Goal: Transaction & Acquisition: Download file/media

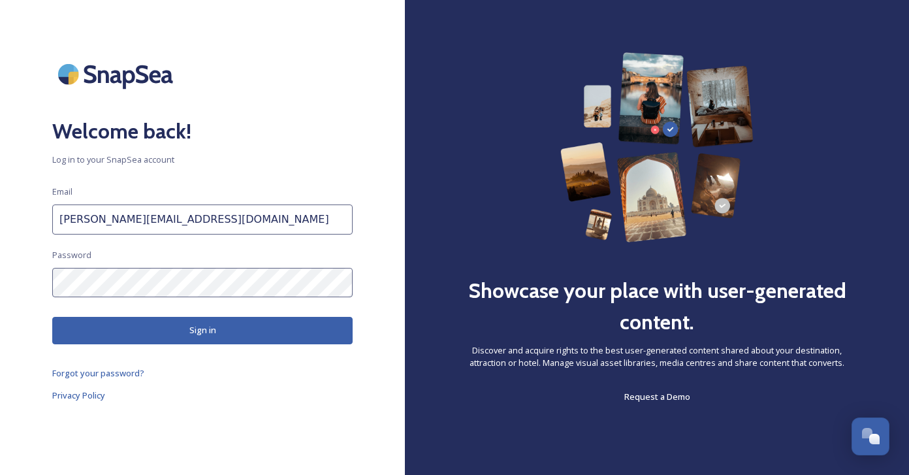
click at [7, 275] on div "Welcome back! Log in to your SnapSea account Email [PERSON_NAME][EMAIL_ADDRESS]…" at bounding box center [202, 237] width 405 height 370
click at [0, 270] on html "Welcome back! Log in to your SnapSea account Email [PERSON_NAME][EMAIL_ADDRESS]…" at bounding box center [454, 237] width 909 height 475
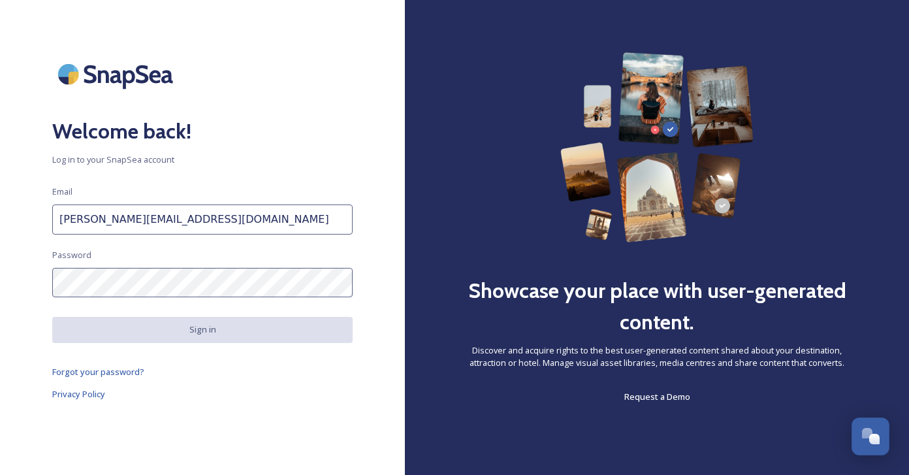
click at [213, 225] on input "[PERSON_NAME][EMAIL_ADDRESS][DOMAIN_NAME]" at bounding box center [202, 219] width 300 height 30
paste input "РЭХ [PERSON_NAME][EMAIL_ADDRESS][DOMAIN_NAME] QwertyJB1177!"
drag, startPoint x: 247, startPoint y: 220, endPoint x: 115, endPoint y: 221, distance: 131.9
click at [115, 221] on input "braun.yv@spacetravel.ru. РЭХ braun.yv@spacetravel.ru QwertyJB1177!" at bounding box center [202, 219] width 300 height 30
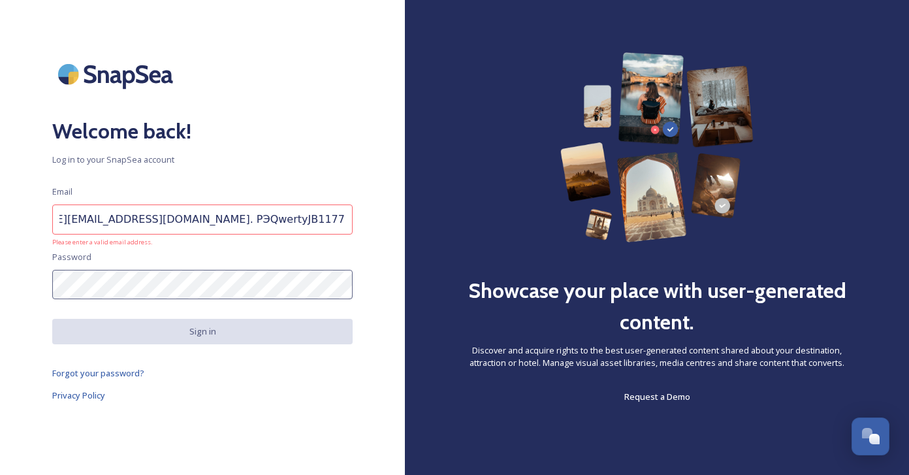
scroll to position [0, 0]
drag, startPoint x: 250, startPoint y: 219, endPoint x: 181, endPoint y: 220, distance: 68.6
click at [181, 220] on input "braun.yv@spacetravel.ru QwertyJB1177!" at bounding box center [202, 219] width 300 height 30
click at [179, 217] on input "braun.yv@spacetravel.ru" at bounding box center [202, 219] width 300 height 30
click at [202, 225] on input "braun.yv@spacetravel.ru" at bounding box center [202, 219] width 300 height 30
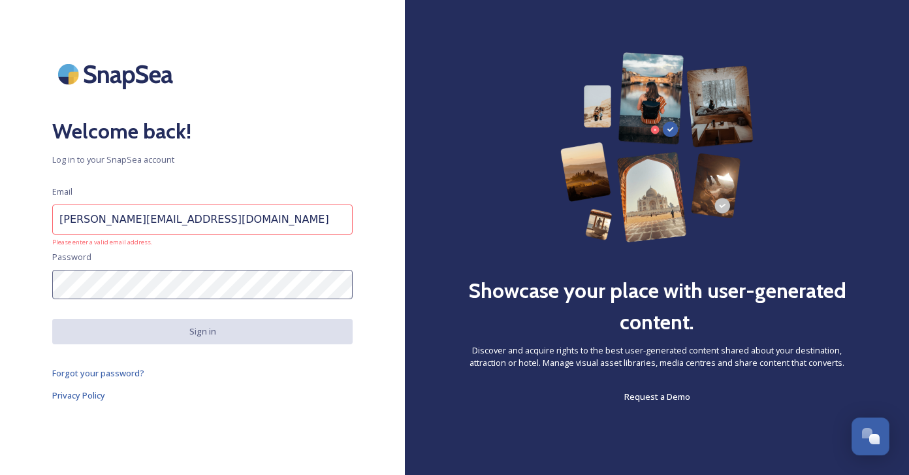
type input "braun.yv@spacetravel.ru"
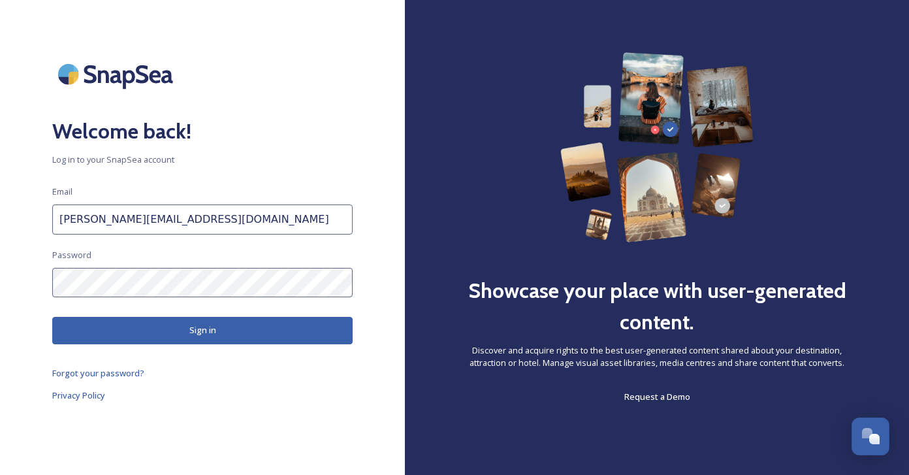
click at [0, 281] on html "Welcome back! Log in to your SnapSea account Email braun.yv@spacetravel.ru Pass…" at bounding box center [454, 237] width 909 height 475
click at [191, 332] on button "Sign in" at bounding box center [202, 330] width 300 height 27
click at [197, 330] on button "Sign in" at bounding box center [202, 330] width 300 height 27
click at [204, 326] on button "Sign in" at bounding box center [202, 330] width 300 height 27
click at [188, 331] on button "Sign in" at bounding box center [202, 330] width 300 height 27
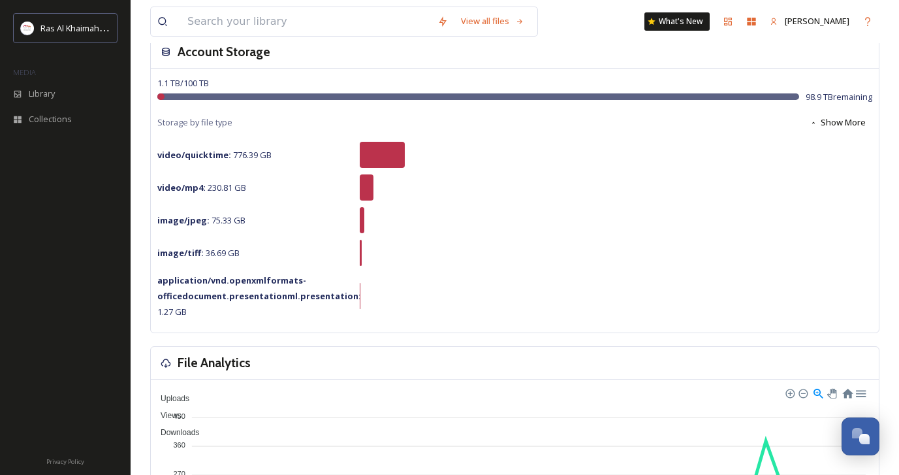
scroll to position [91, 0]
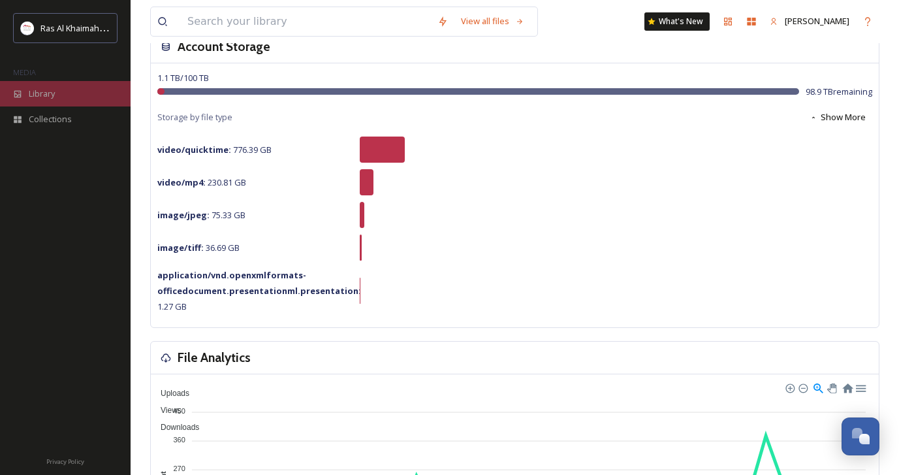
click at [50, 99] on span "Library" at bounding box center [42, 93] width 26 height 12
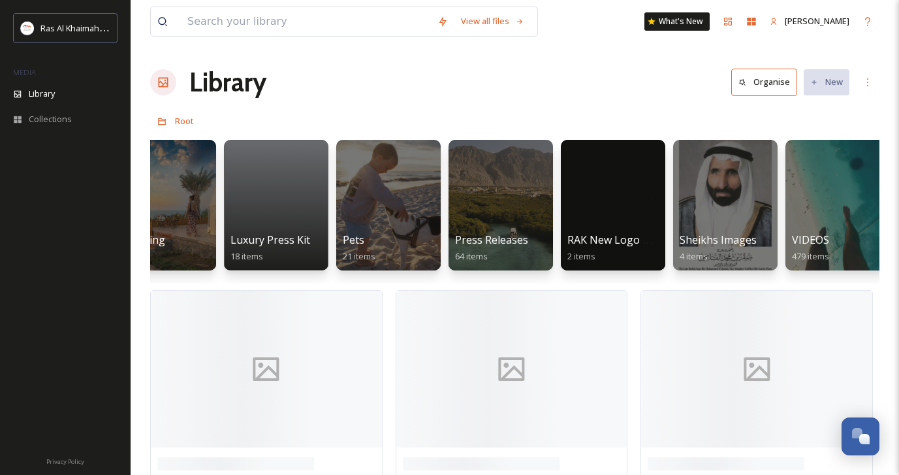
scroll to position [0, 2415]
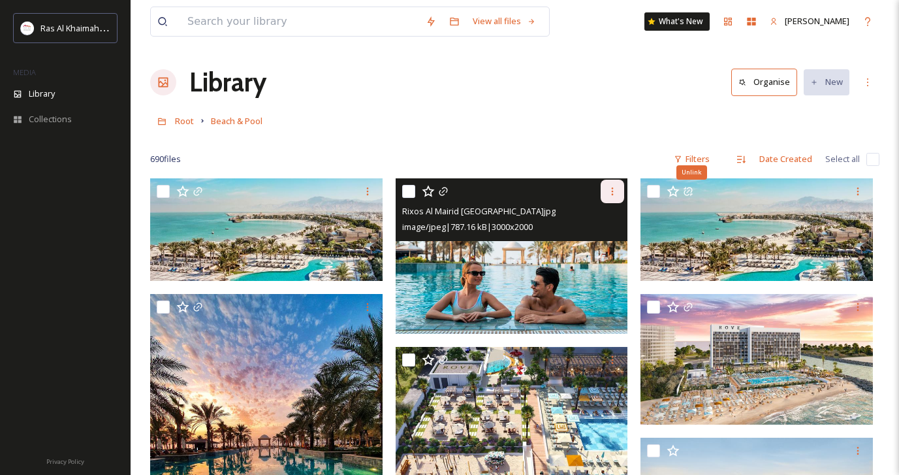
click at [614, 187] on icon at bounding box center [612, 191] width 10 height 10
click at [614, 245] on span "Download" at bounding box center [597, 245] width 40 height 12
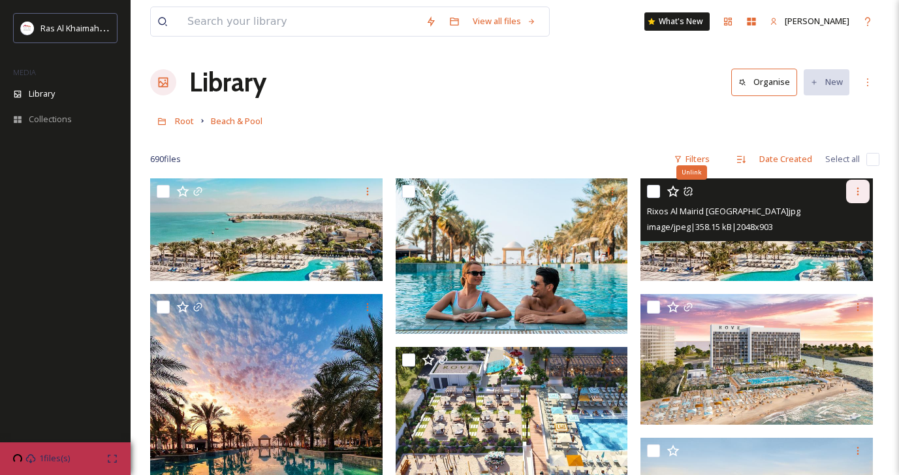
click at [858, 189] on icon at bounding box center [858, 191] width 2 height 8
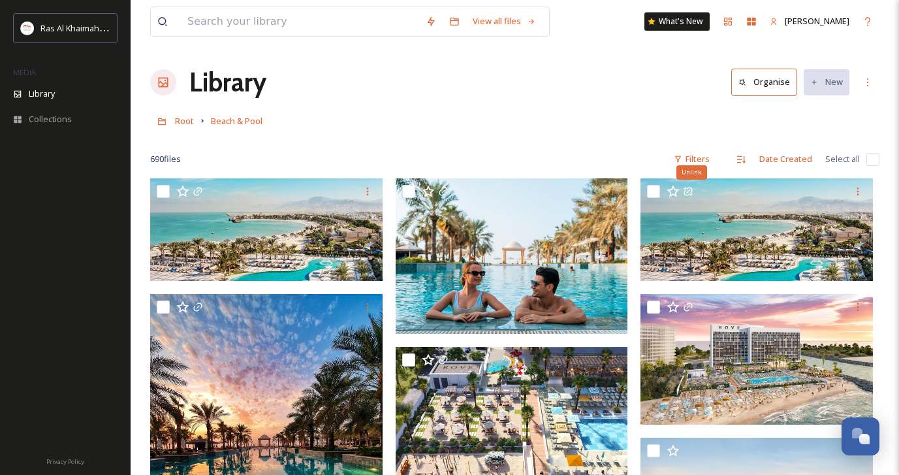
click at [534, 127] on div "Root Beach & Pool" at bounding box center [514, 120] width 729 height 25
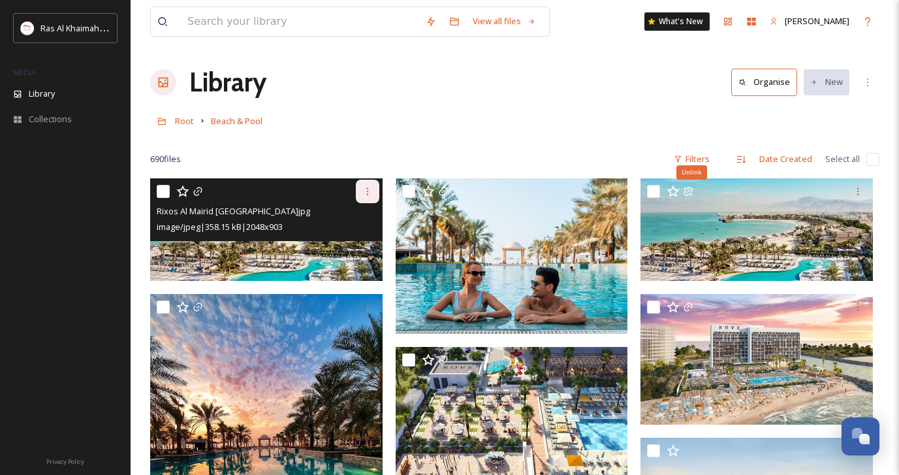
click at [367, 189] on icon at bounding box center [367, 191] width 2 height 8
click at [367, 243] on span "Download" at bounding box center [352, 245] width 40 height 12
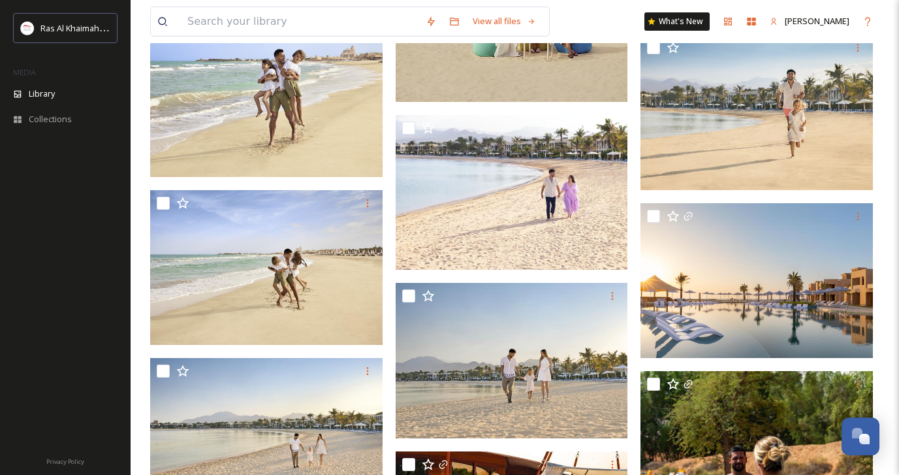
scroll to position [768, 0]
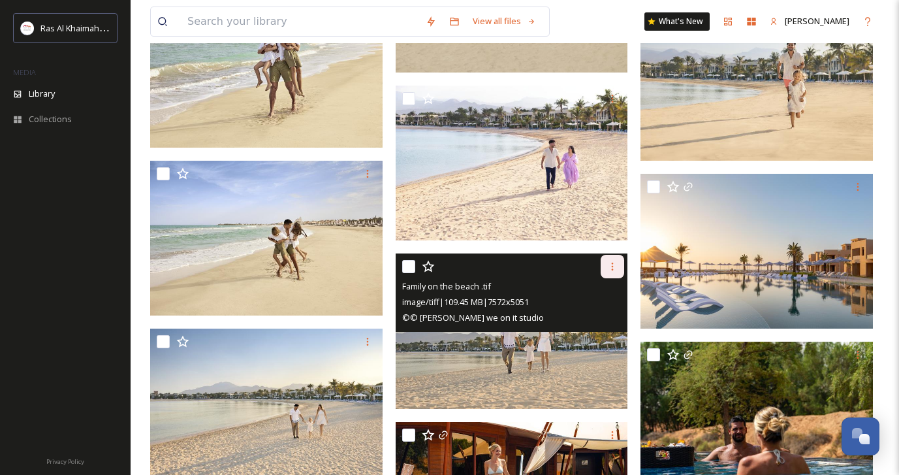
click at [614, 264] on icon at bounding box center [612, 266] width 10 height 10
click at [614, 320] on span "Download" at bounding box center [597, 321] width 40 height 12
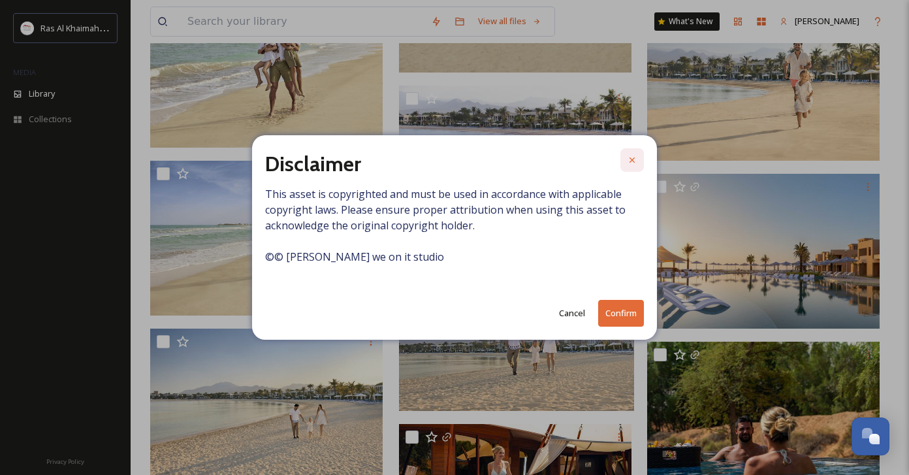
click at [631, 155] on icon at bounding box center [632, 160] width 10 height 10
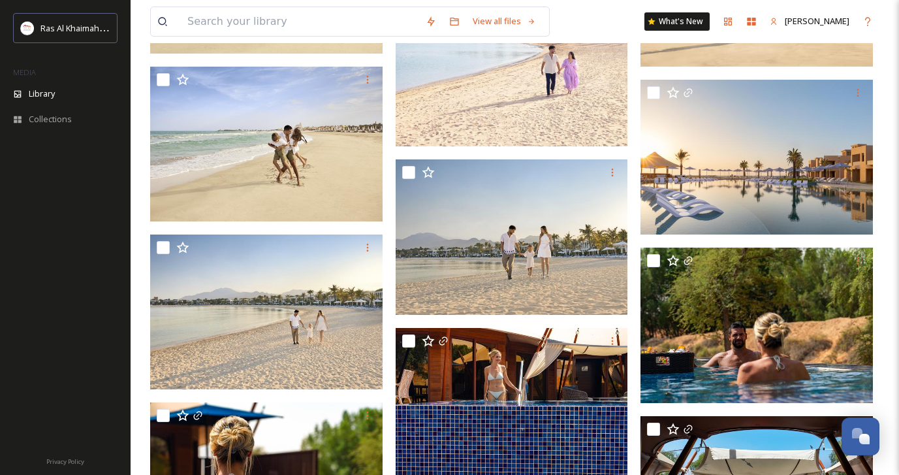
scroll to position [863, 0]
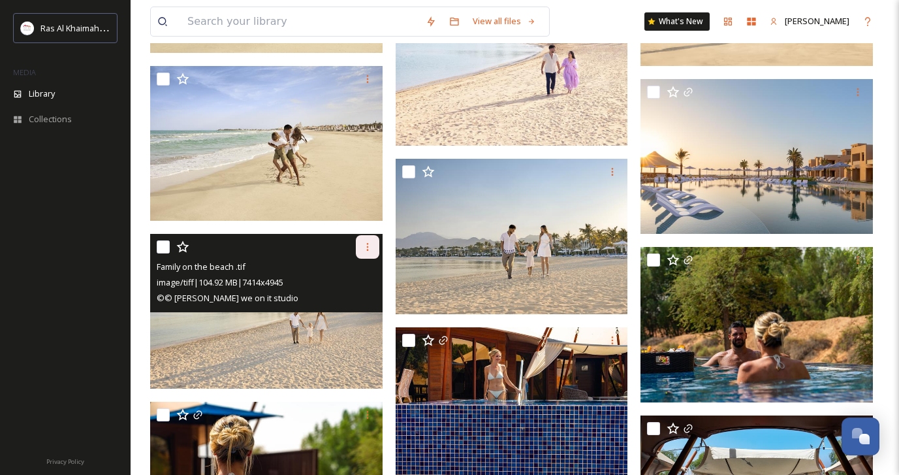
click at [366, 247] on icon at bounding box center [367, 247] width 10 height 10
click at [353, 300] on span "Download" at bounding box center [352, 300] width 40 height 12
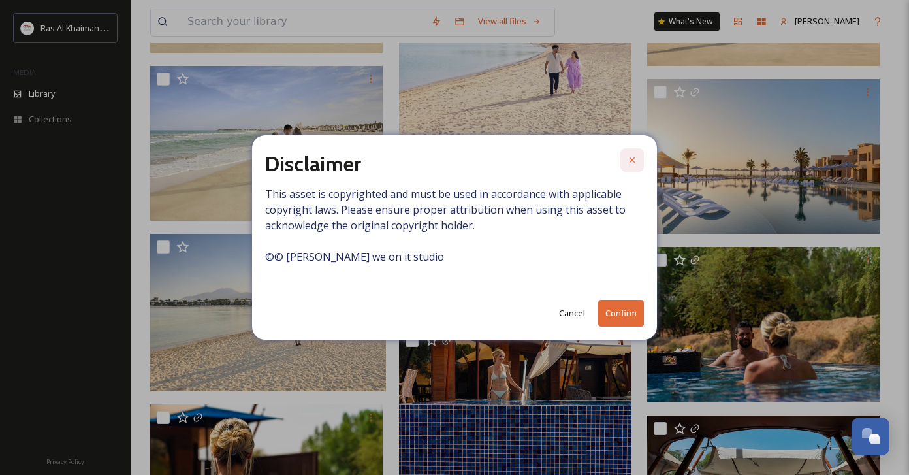
click at [635, 160] on icon at bounding box center [632, 160] width 10 height 10
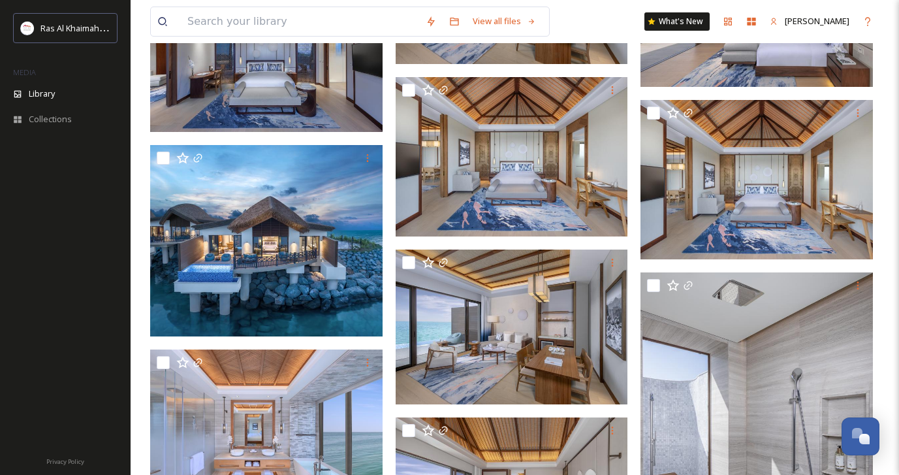
scroll to position [3637, 0]
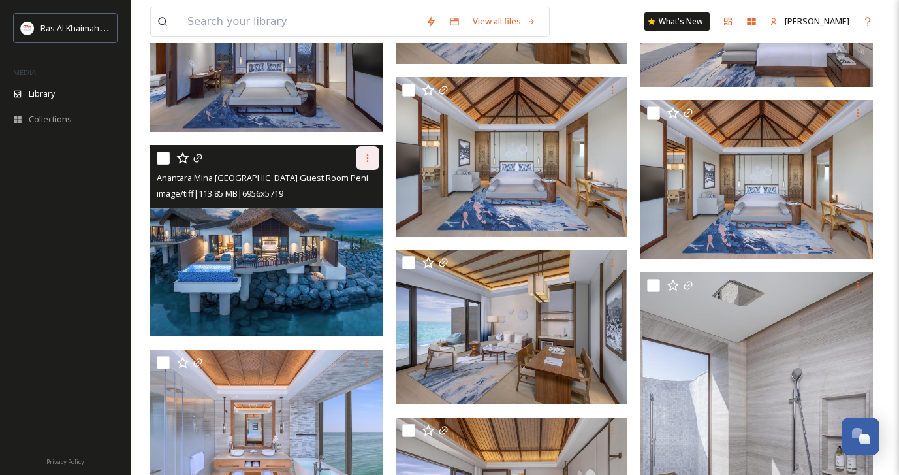
click at [364, 159] on icon at bounding box center [367, 158] width 10 height 10
click at [363, 210] on span "Download" at bounding box center [352, 212] width 40 height 12
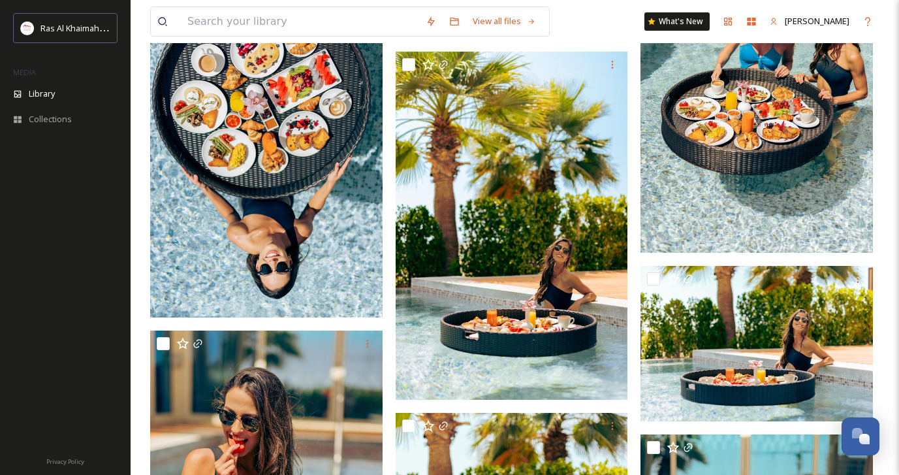
scroll to position [6125, 0]
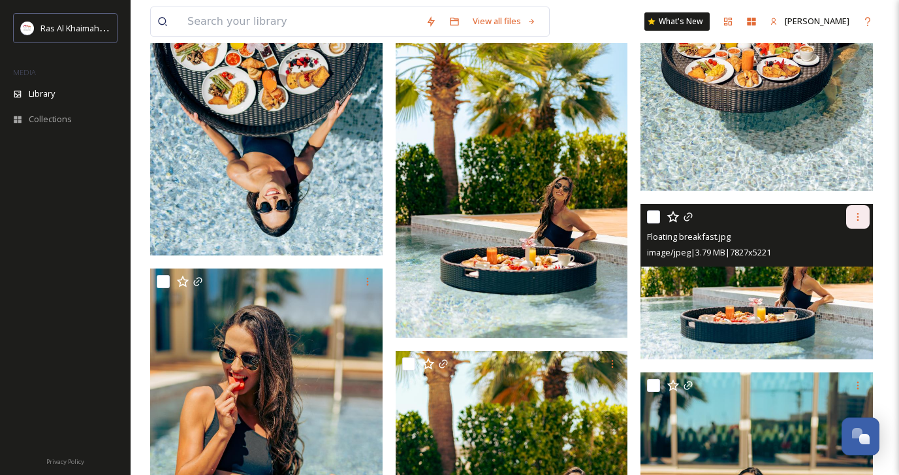
click at [860, 219] on icon at bounding box center [858, 217] width 10 height 10
click at [857, 268] on span "Download" at bounding box center [843, 270] width 40 height 12
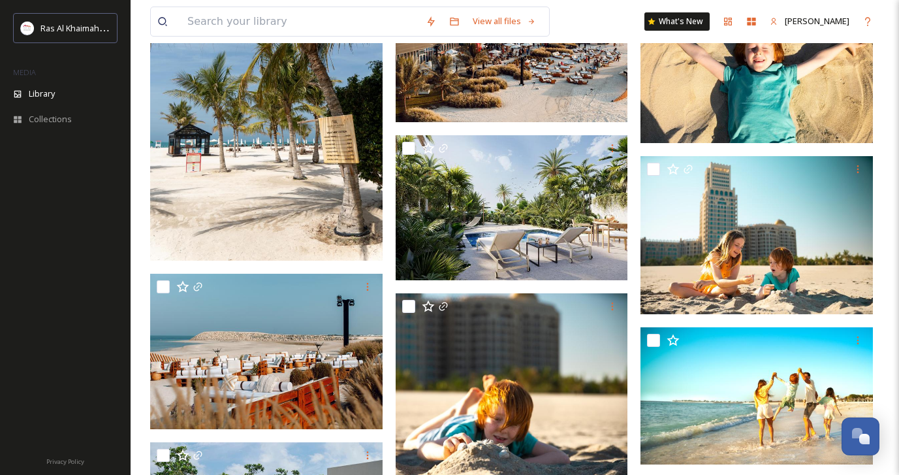
scroll to position [15640, 0]
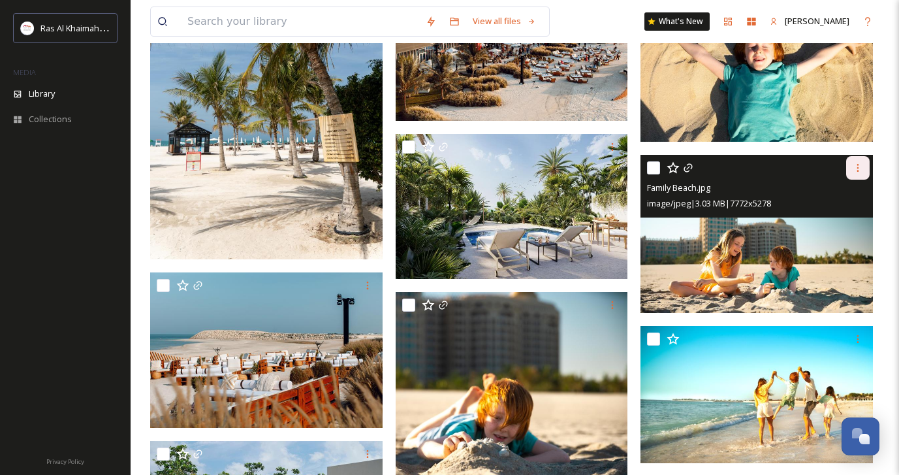
click at [860, 173] on div at bounding box center [858, 168] width 24 height 24
click at [855, 219] on span "Download" at bounding box center [843, 222] width 40 height 12
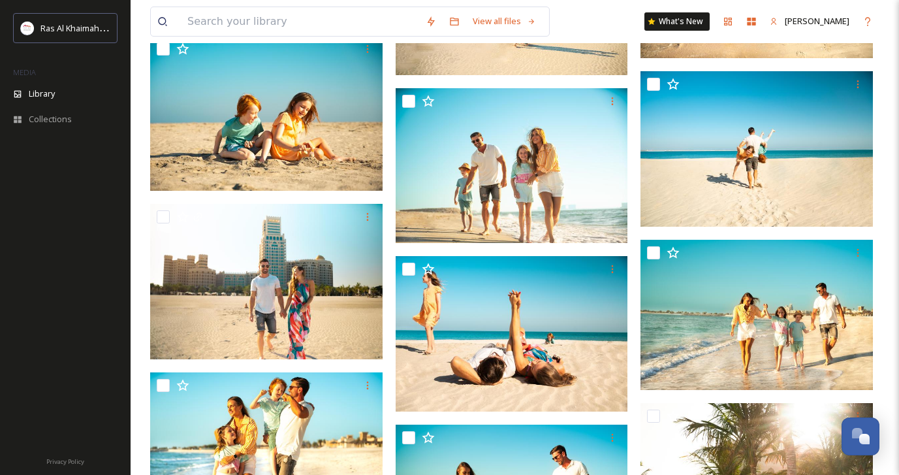
scroll to position [16213, 0]
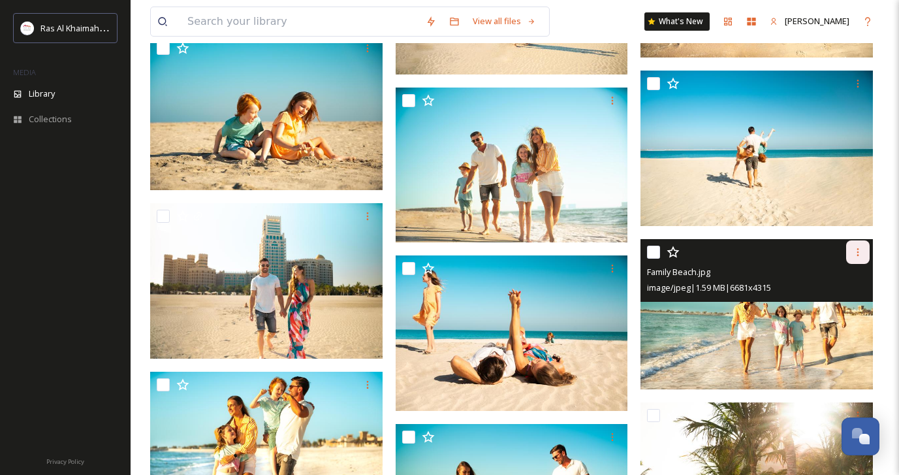
click at [861, 247] on icon at bounding box center [858, 252] width 10 height 10
click at [850, 304] on span "Download" at bounding box center [843, 306] width 40 height 12
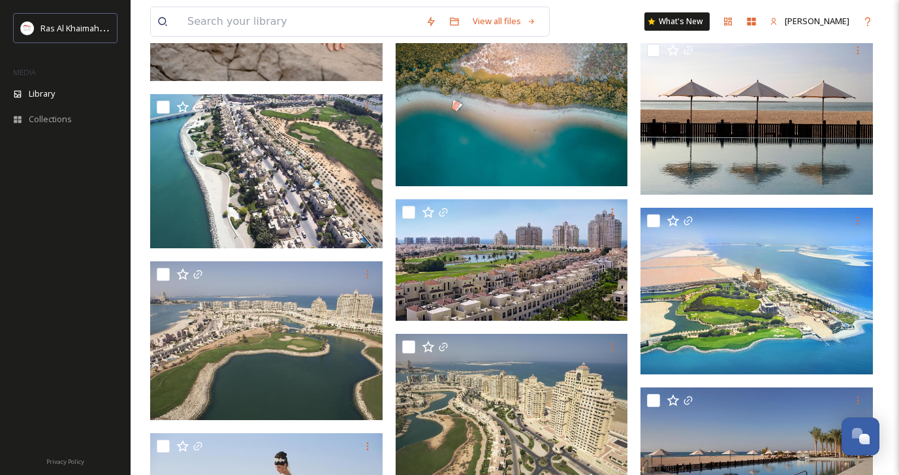
scroll to position [22458, 0]
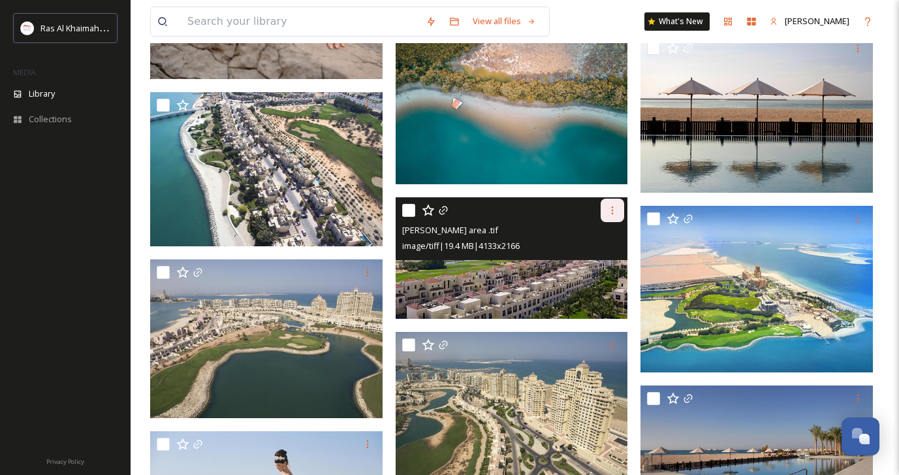
click at [614, 210] on icon at bounding box center [612, 210] width 10 height 10
click at [610, 266] on span "Download" at bounding box center [597, 264] width 40 height 12
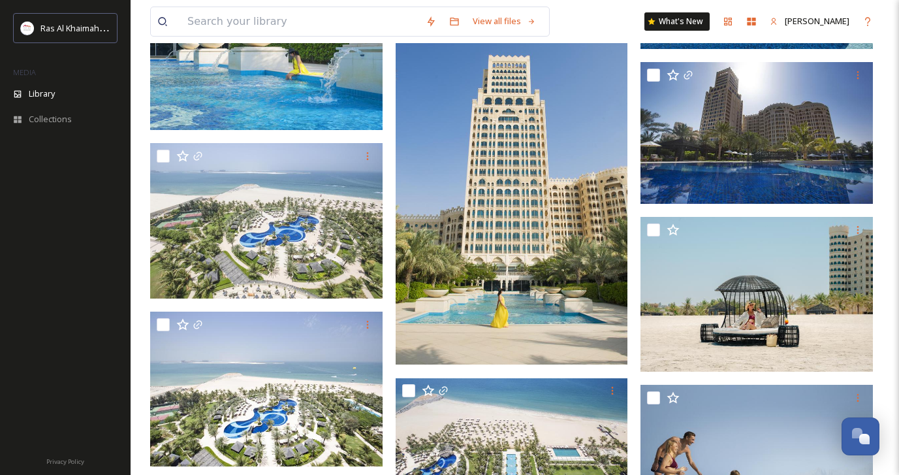
scroll to position [23576, 0]
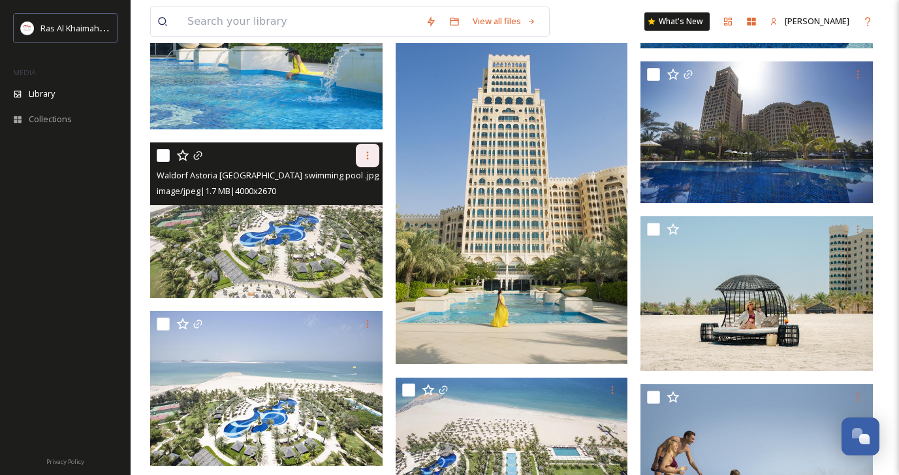
click at [362, 159] on icon at bounding box center [367, 155] width 10 height 10
click at [362, 213] on span "Download" at bounding box center [352, 209] width 40 height 12
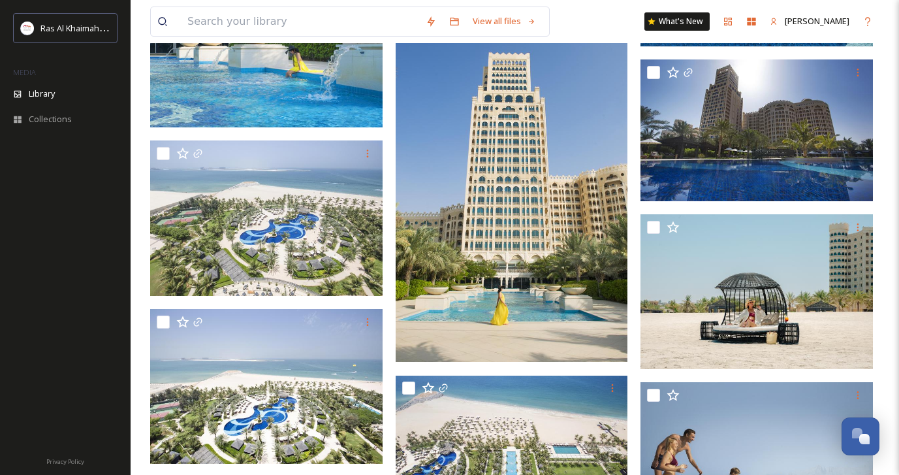
scroll to position [23579, 0]
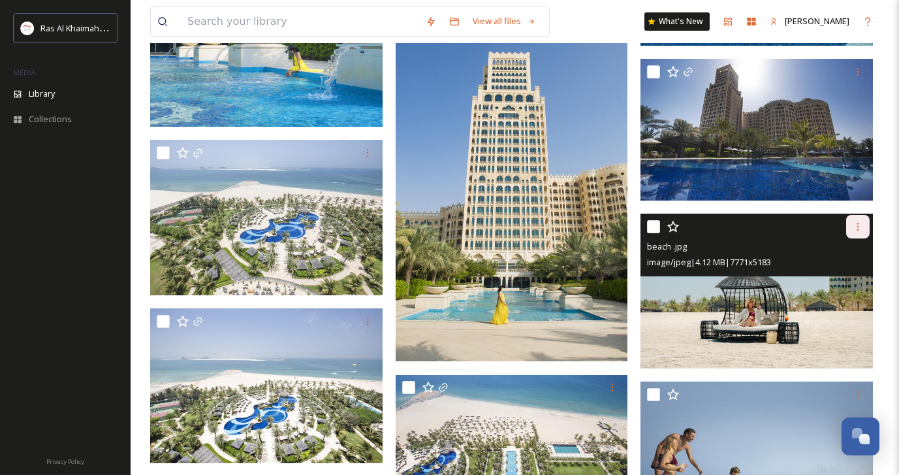
click at [858, 227] on icon at bounding box center [858, 227] width 2 height 8
click at [853, 281] on span "Download" at bounding box center [843, 280] width 40 height 12
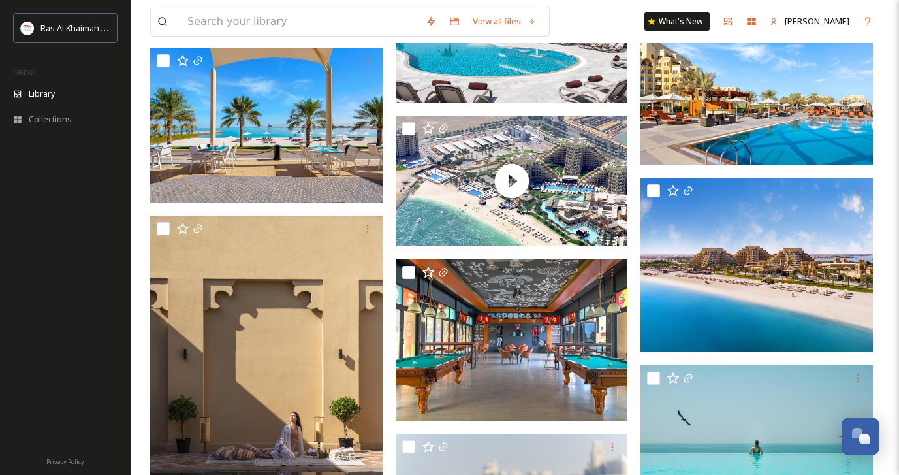
scroll to position [26634, 0]
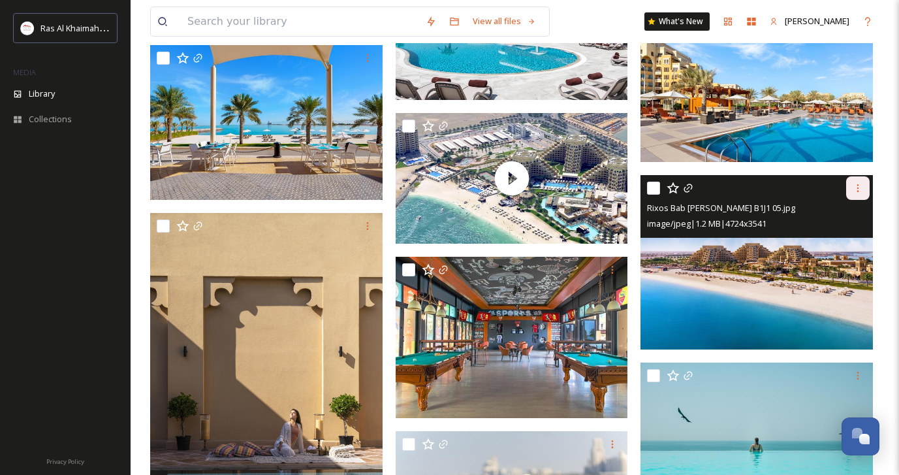
click at [857, 189] on icon at bounding box center [858, 188] width 10 height 10
click at [853, 240] on span "Download" at bounding box center [843, 242] width 40 height 12
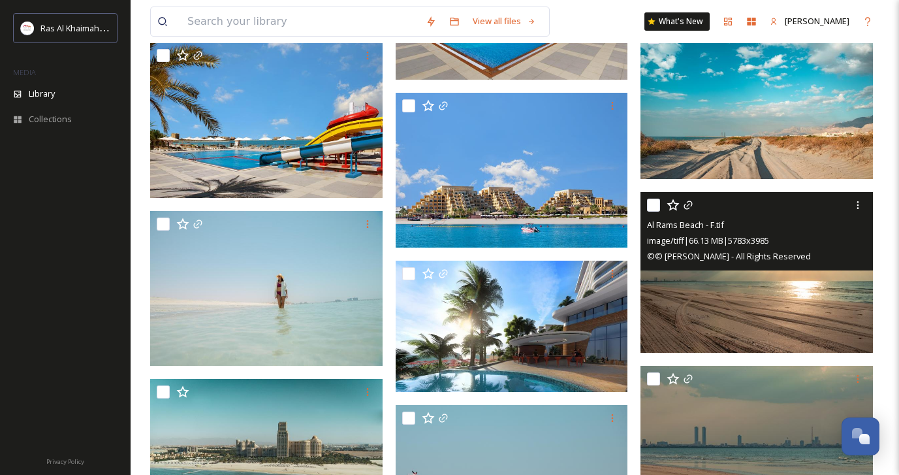
scroll to position [27837, 0]
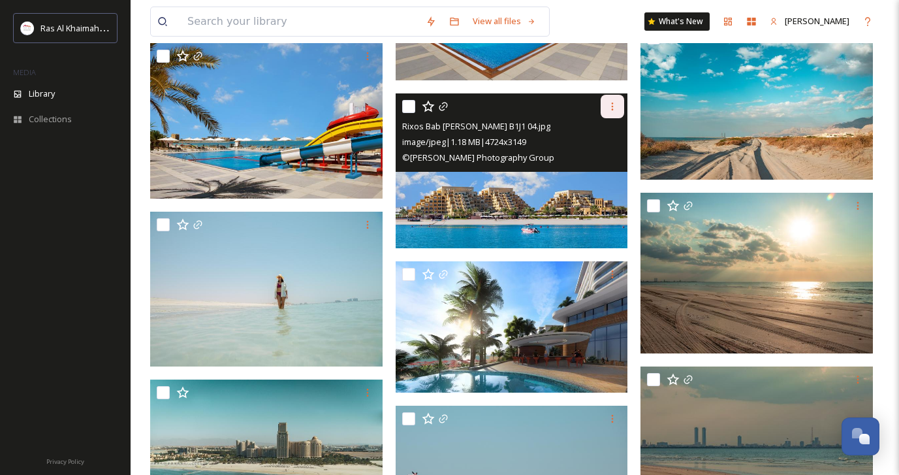
click at [615, 104] on icon at bounding box center [612, 106] width 10 height 10
click at [612, 157] on span "Download" at bounding box center [597, 160] width 40 height 12
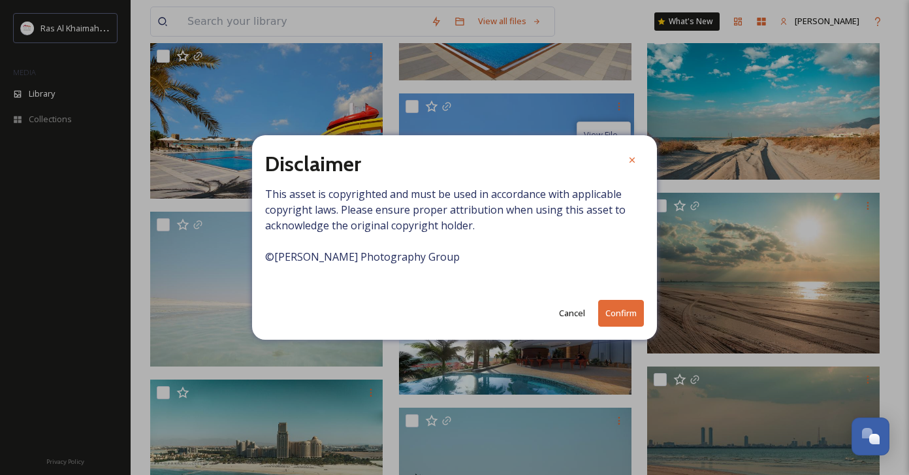
click at [571, 315] on button "Cancel" at bounding box center [571, 312] width 39 height 25
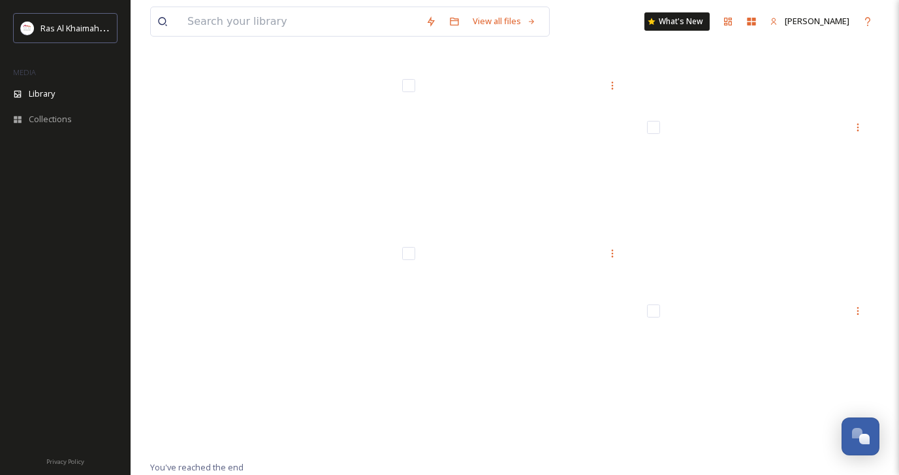
scroll to position [47835, 0]
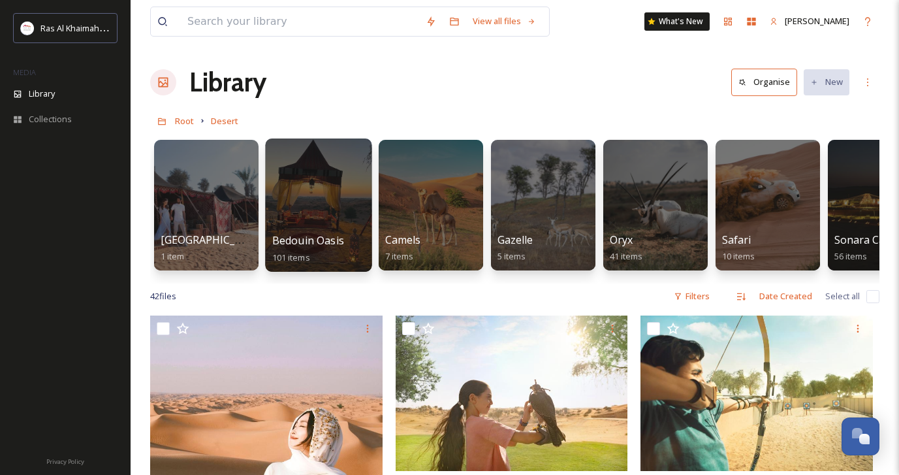
click at [305, 189] on div at bounding box center [318, 204] width 106 height 133
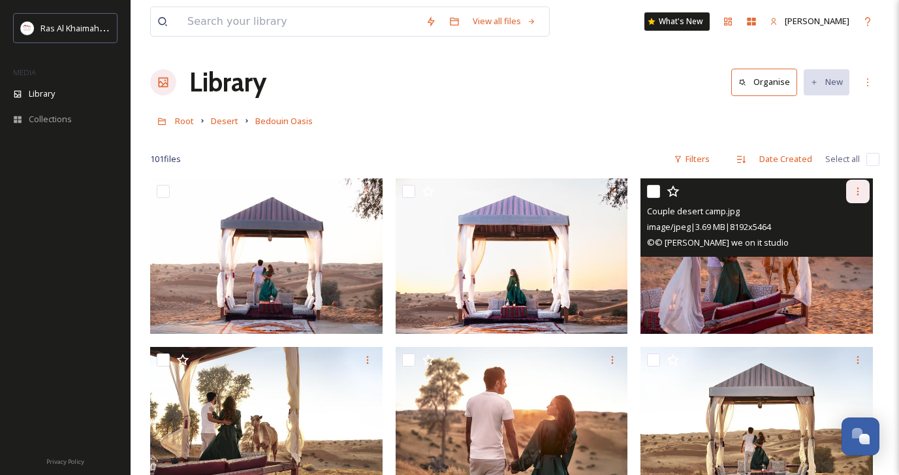
click at [858, 193] on icon at bounding box center [858, 191] width 10 height 10
click at [843, 245] on span "Download" at bounding box center [843, 245] width 40 height 12
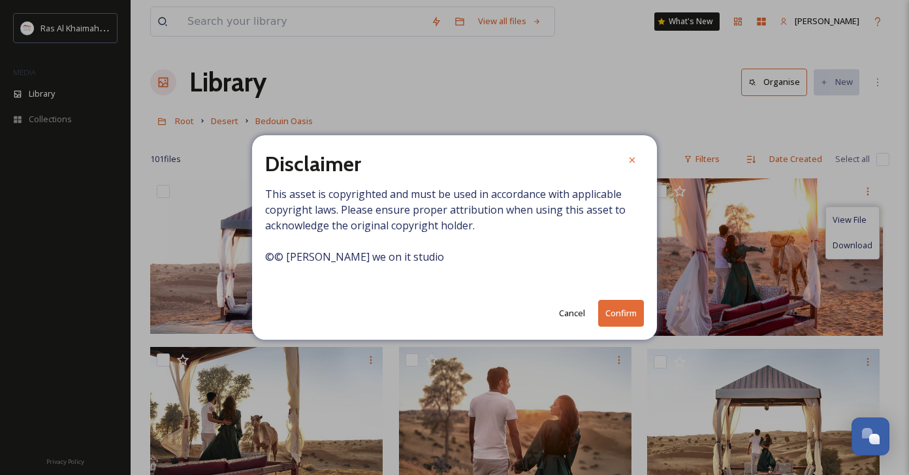
click at [570, 312] on button "Cancel" at bounding box center [571, 312] width 39 height 25
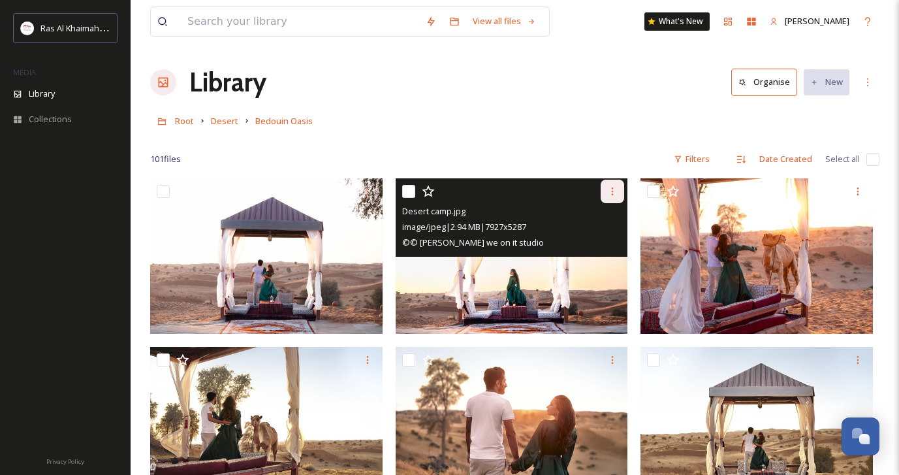
click at [609, 195] on icon at bounding box center [612, 191] width 10 height 10
click at [594, 249] on span "Download" at bounding box center [597, 245] width 40 height 12
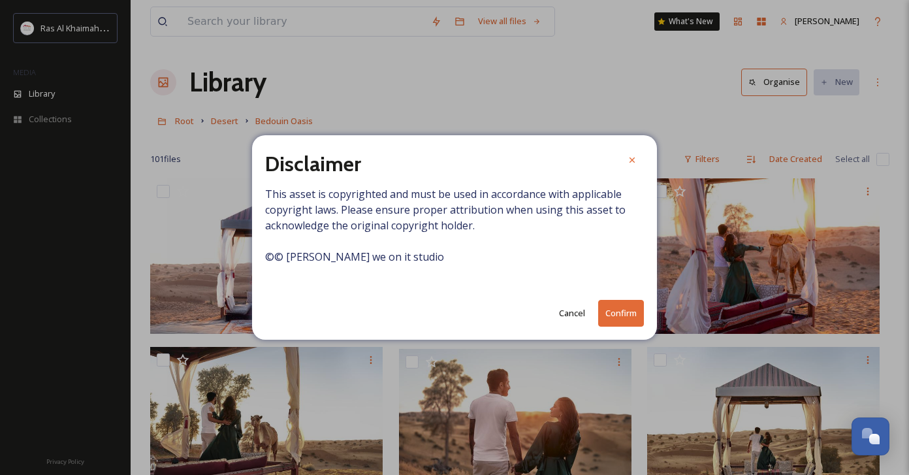
click at [573, 307] on button "Cancel" at bounding box center [571, 312] width 39 height 25
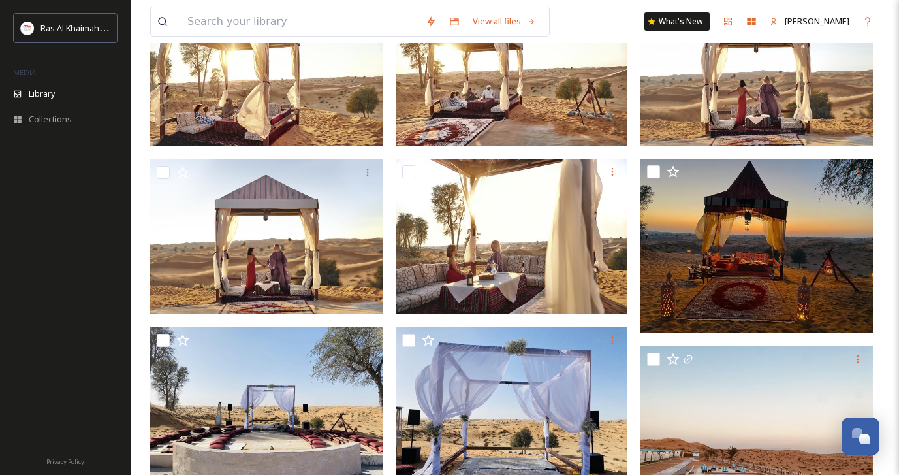
scroll to position [524, 0]
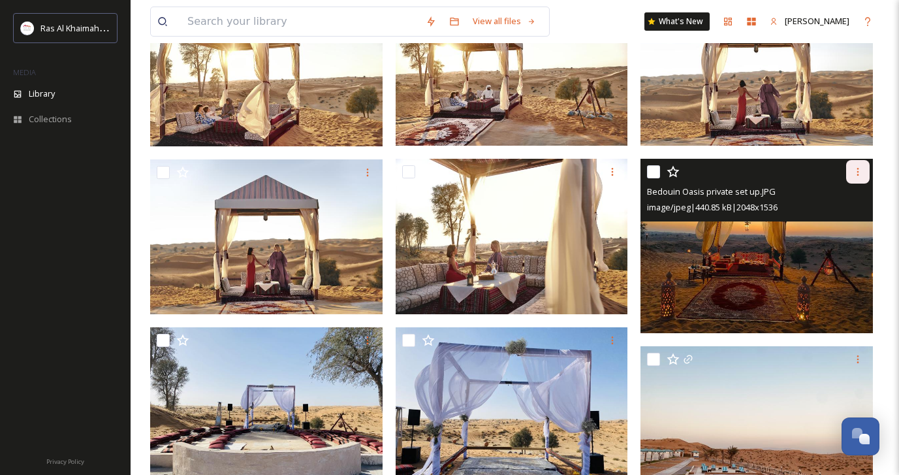
click at [858, 169] on icon at bounding box center [858, 171] width 10 height 10
click at [845, 220] on span "Download" at bounding box center [843, 226] width 40 height 12
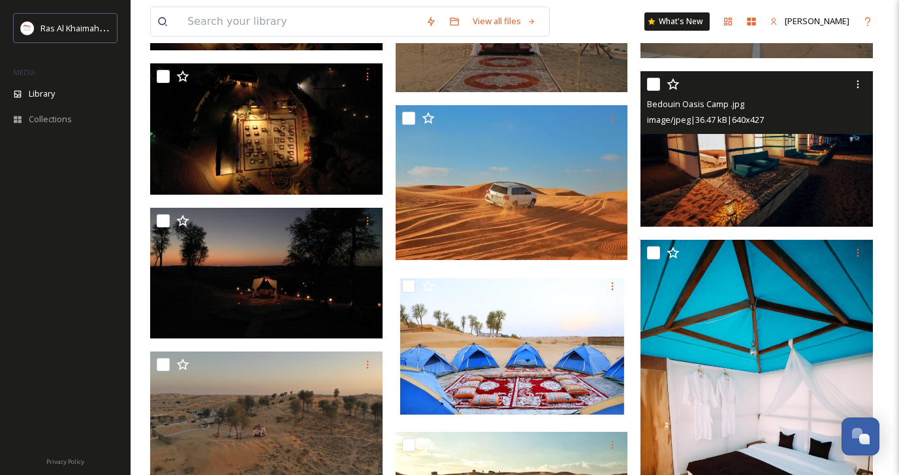
scroll to position [3221, 0]
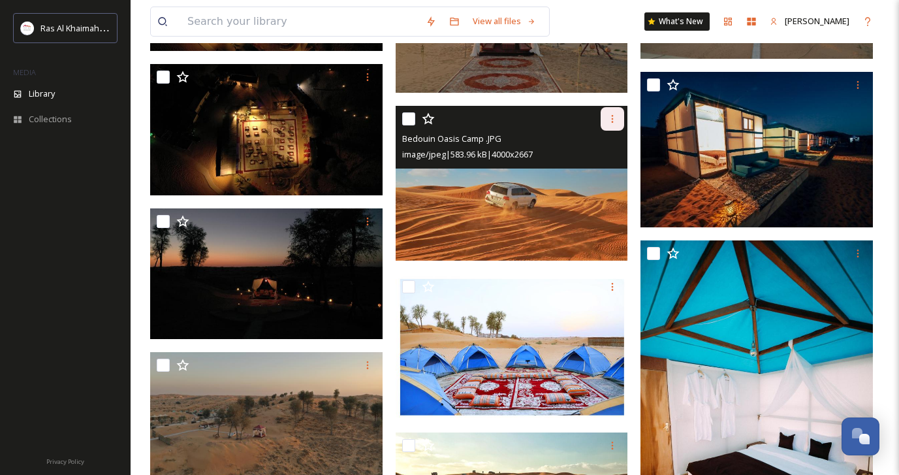
click at [616, 119] on icon at bounding box center [612, 119] width 10 height 10
click at [613, 173] on span "Download" at bounding box center [597, 172] width 40 height 12
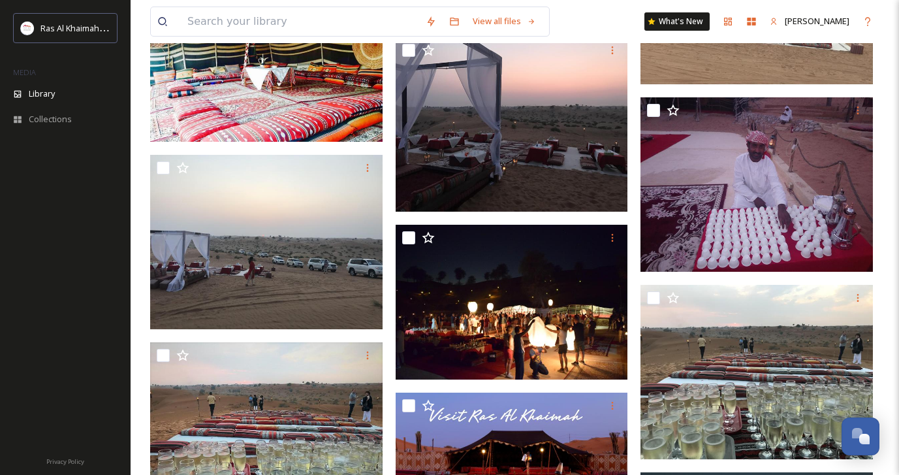
scroll to position [0, 0]
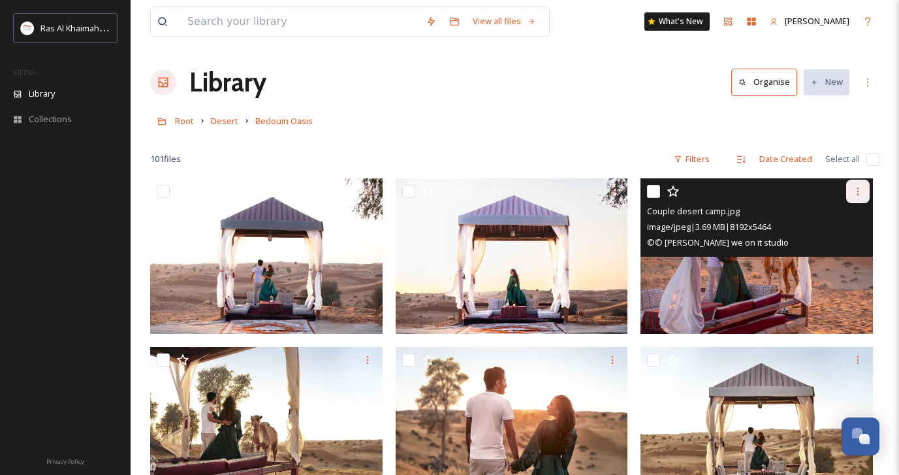
click at [853, 188] on icon at bounding box center [858, 191] width 10 height 10
click at [849, 244] on span "Download" at bounding box center [843, 245] width 40 height 12
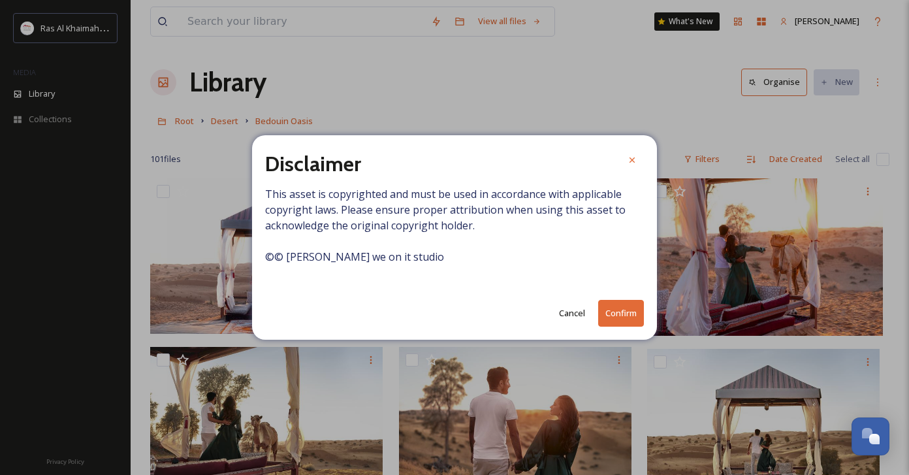
click at [626, 310] on button "Confirm" at bounding box center [621, 313] width 46 height 27
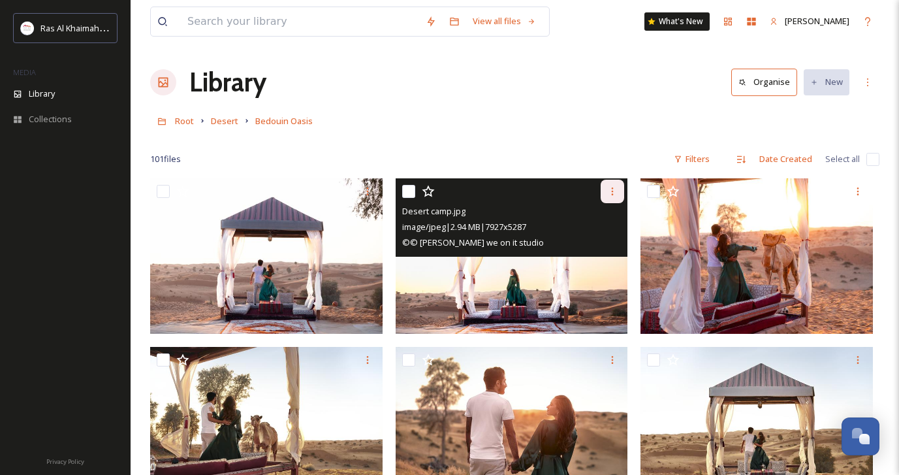
click at [616, 191] on icon at bounding box center [612, 191] width 10 height 10
click at [609, 242] on span "Download" at bounding box center [597, 245] width 40 height 12
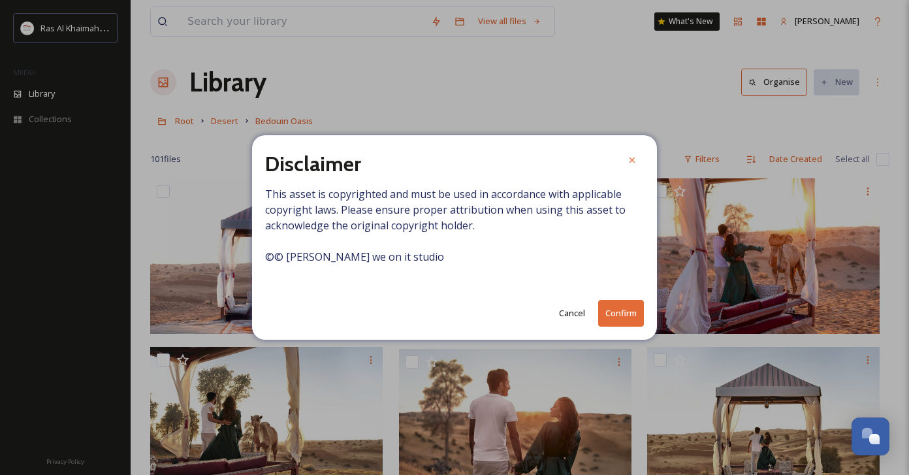
click at [623, 314] on button "Confirm" at bounding box center [621, 313] width 46 height 27
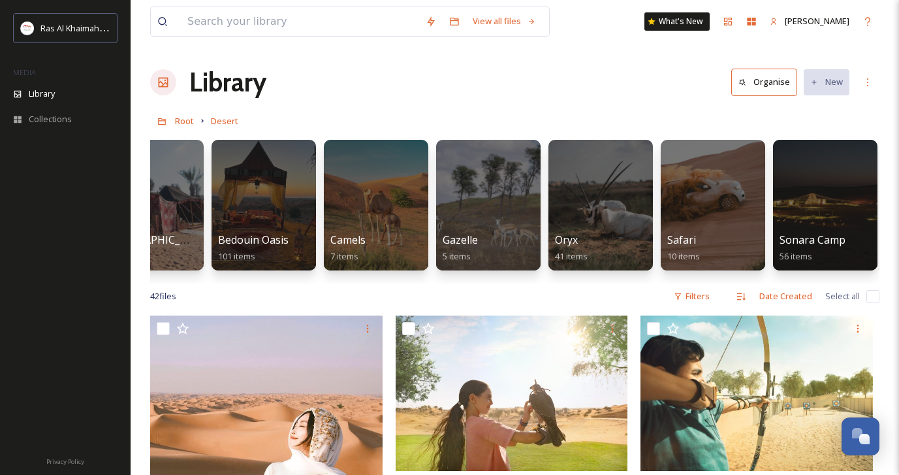
scroll to position [0, 57]
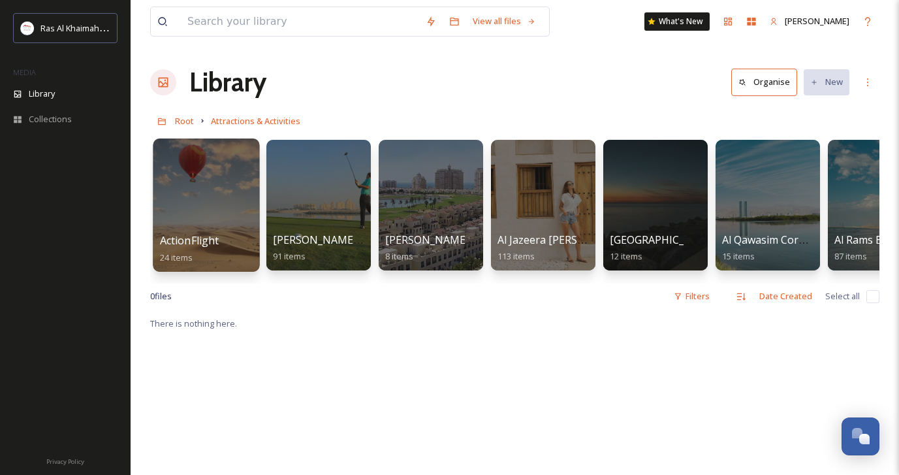
click at [193, 202] on div at bounding box center [206, 204] width 106 height 133
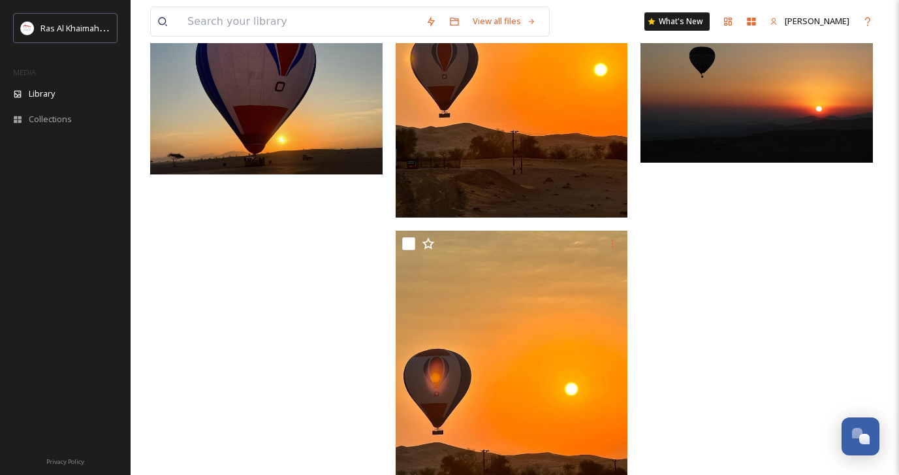
scroll to position [1947, 0]
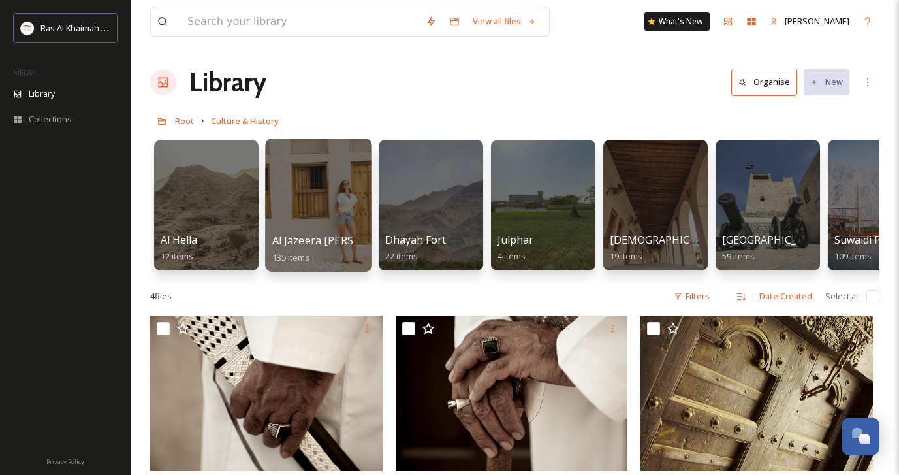
click at [317, 181] on div at bounding box center [318, 204] width 106 height 133
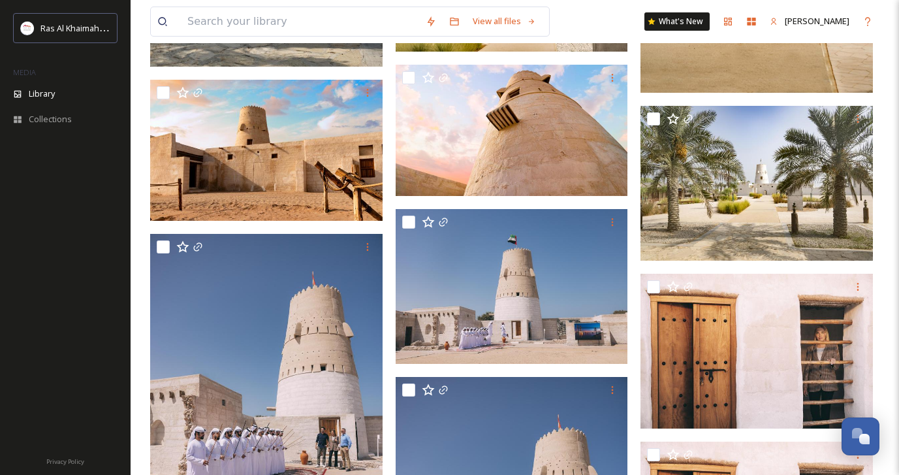
scroll to position [3728, 0]
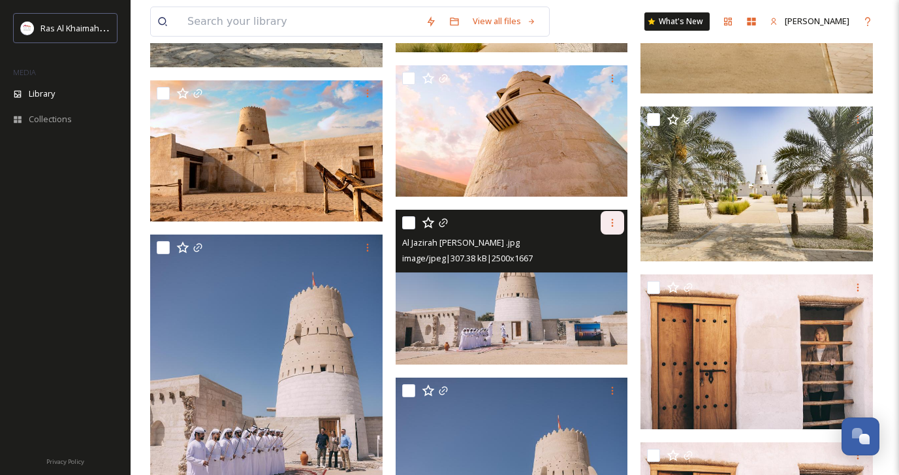
click at [614, 219] on icon at bounding box center [612, 222] width 10 height 10
click at [593, 280] on span "Download" at bounding box center [597, 276] width 40 height 12
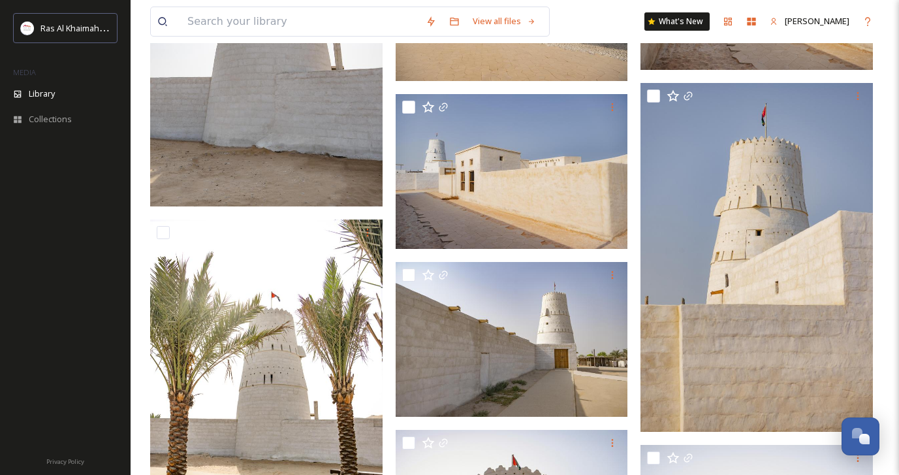
scroll to position [0, 0]
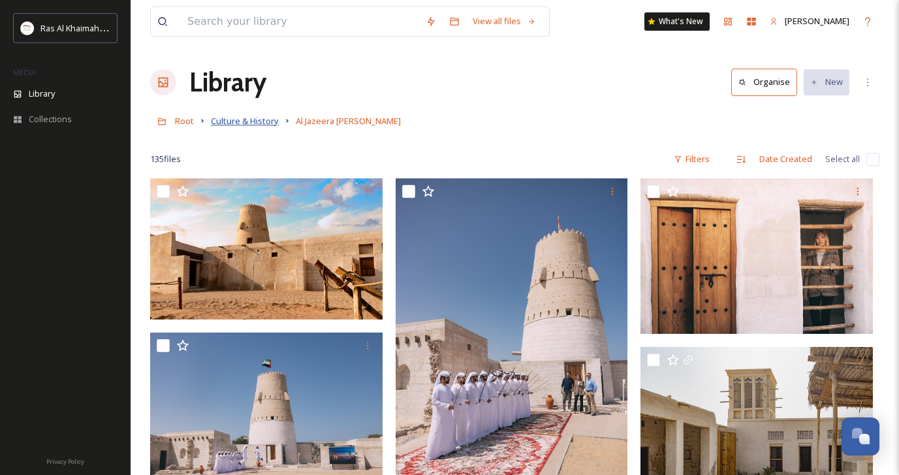
click at [245, 125] on span "Culture & History" at bounding box center [245, 121] width 68 height 12
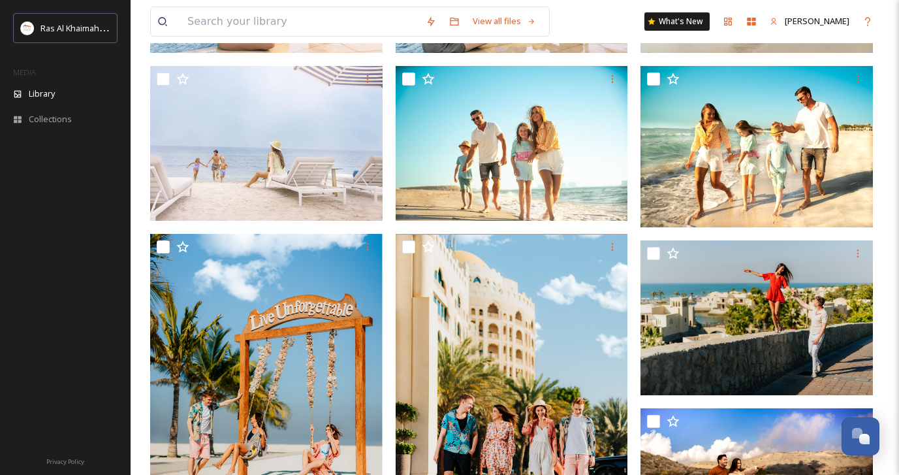
scroll to position [281, 0]
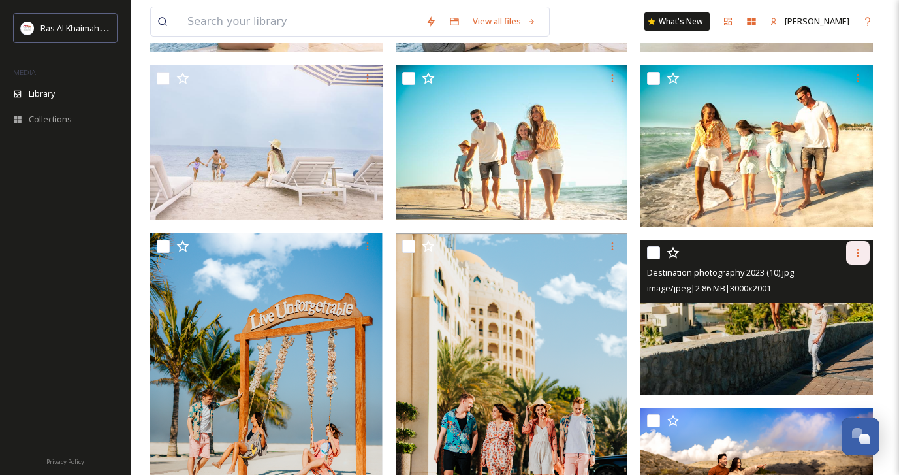
click at [860, 255] on icon at bounding box center [858, 252] width 10 height 10
click at [845, 307] on span "Download" at bounding box center [843, 306] width 40 height 12
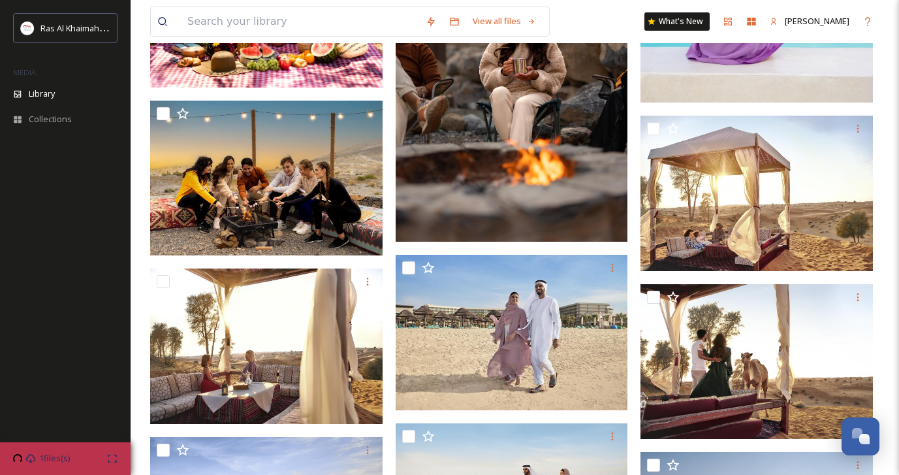
scroll to position [1080, 0]
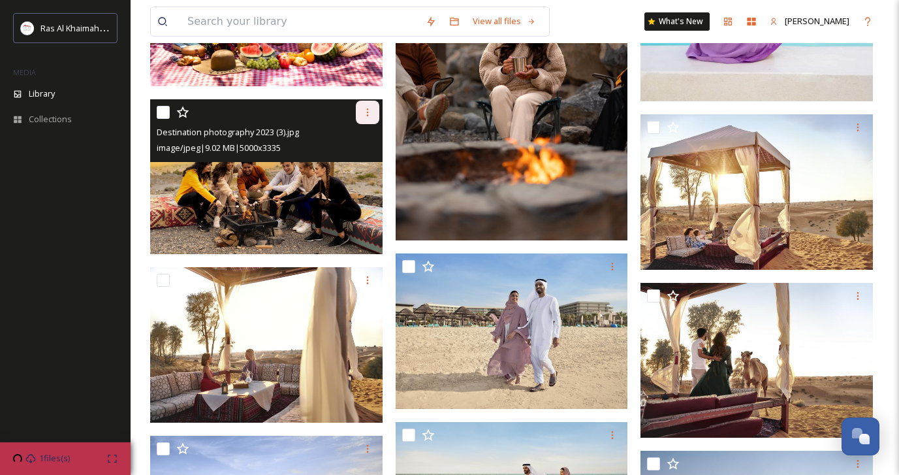
click at [364, 112] on icon at bounding box center [367, 112] width 10 height 10
click at [363, 169] on span "Download" at bounding box center [352, 166] width 40 height 12
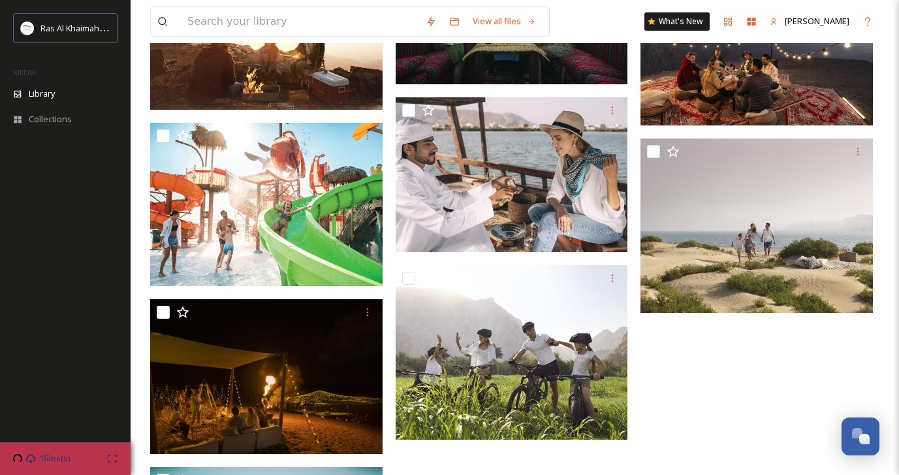
scroll to position [3091, 0]
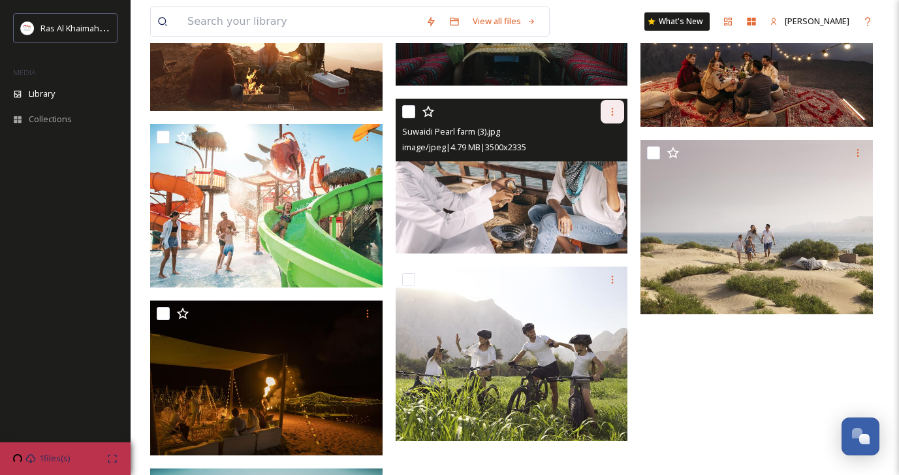
click at [614, 110] on icon at bounding box center [612, 111] width 10 height 10
click at [601, 169] on span "Download" at bounding box center [597, 165] width 40 height 12
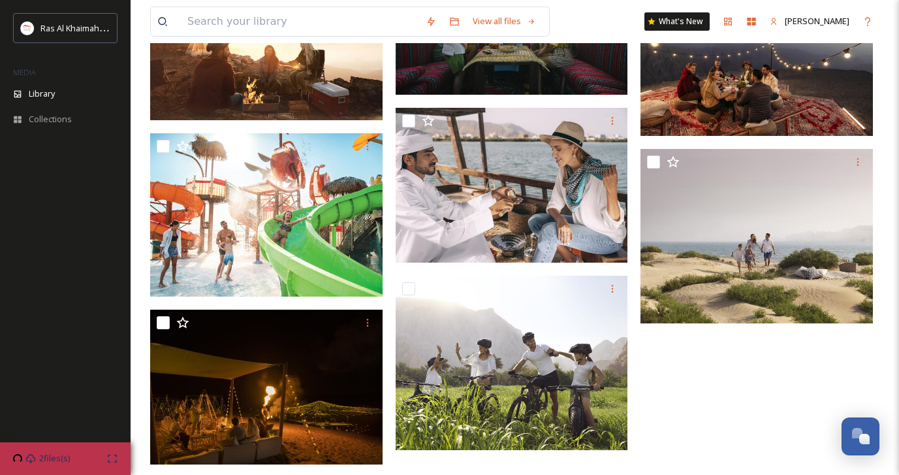
scroll to position [3081, 0]
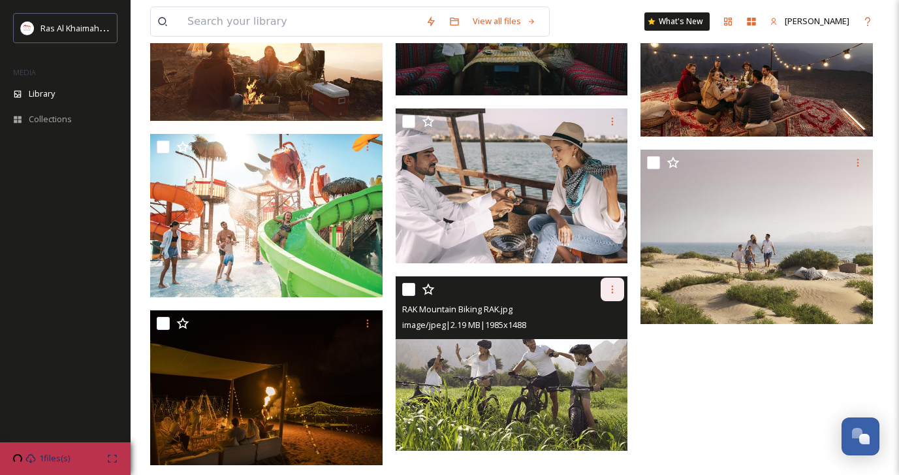
click at [612, 288] on icon at bounding box center [612, 289] width 10 height 10
click at [608, 345] on span "Download" at bounding box center [597, 343] width 40 height 12
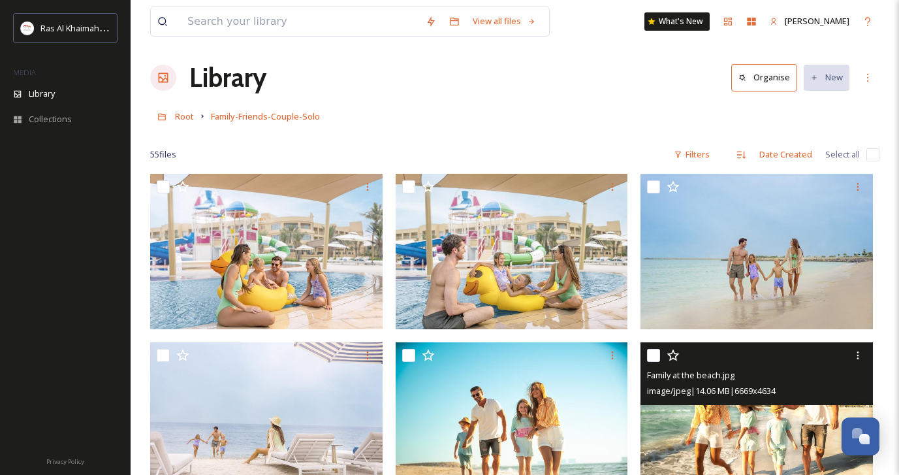
scroll to position [0, 0]
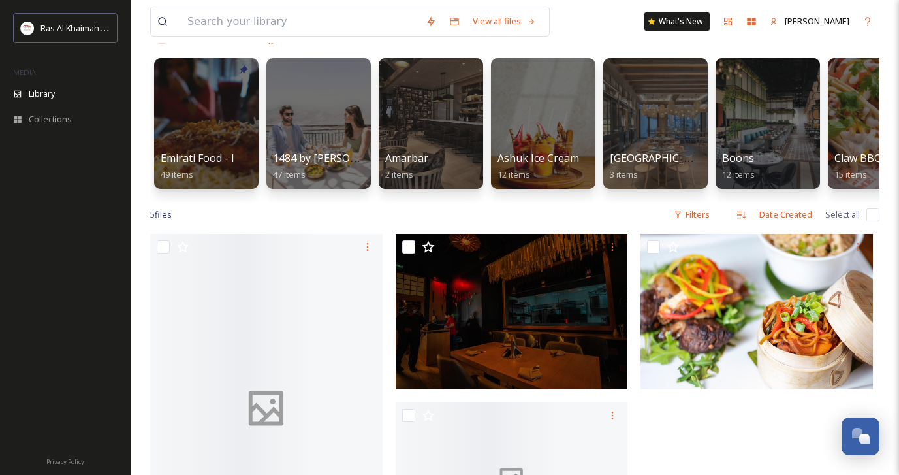
scroll to position [104, 0]
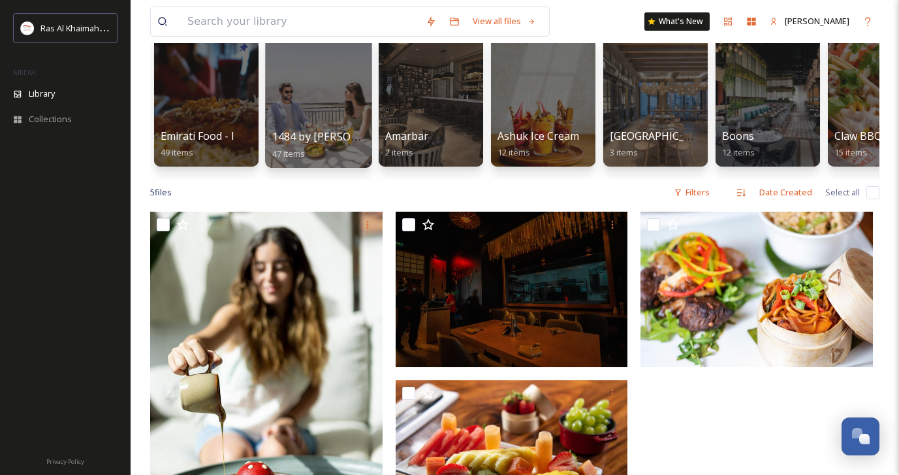
click at [332, 127] on div at bounding box center [318, 101] width 106 height 133
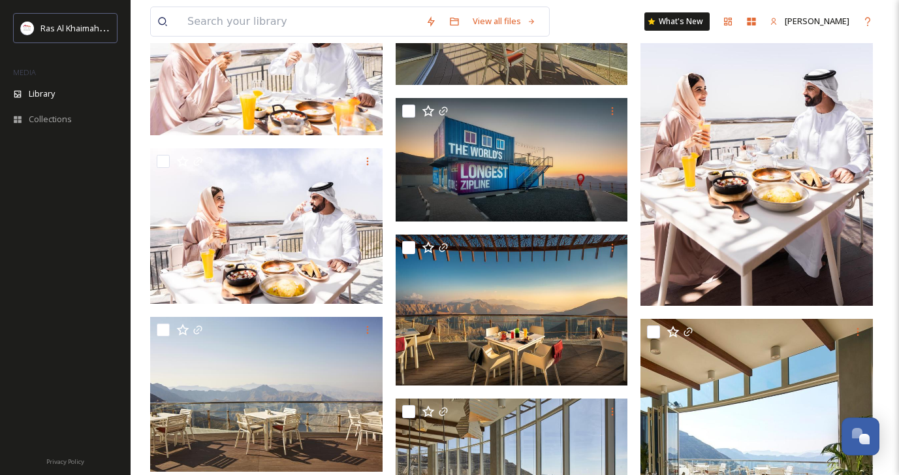
scroll to position [2071, 0]
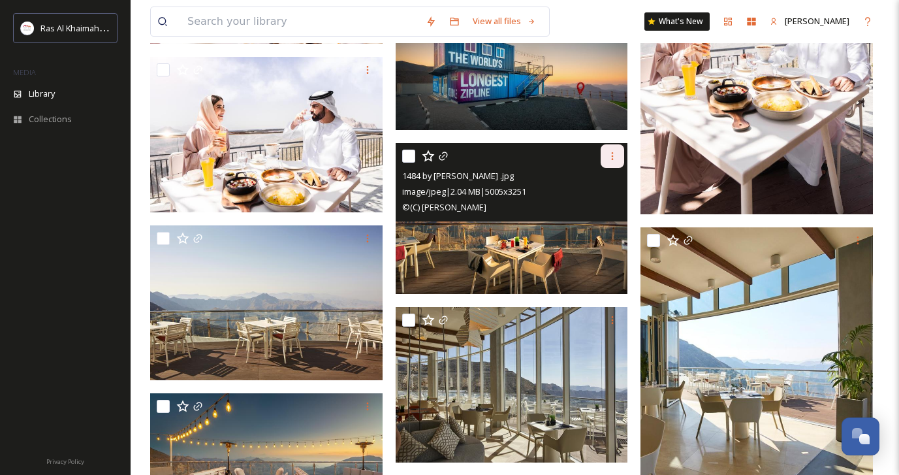
click at [616, 153] on icon at bounding box center [612, 156] width 10 height 10
click at [605, 210] on span "Download" at bounding box center [597, 210] width 40 height 12
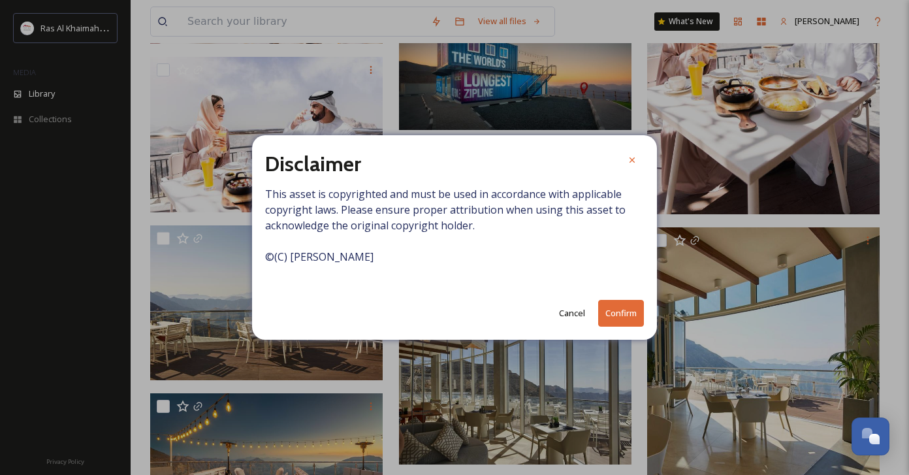
click at [617, 317] on button "Confirm" at bounding box center [621, 313] width 46 height 27
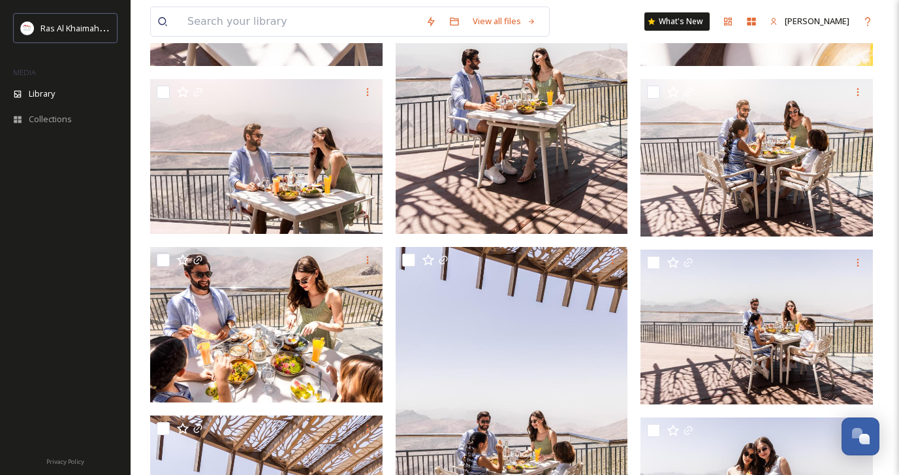
scroll to position [460, 0]
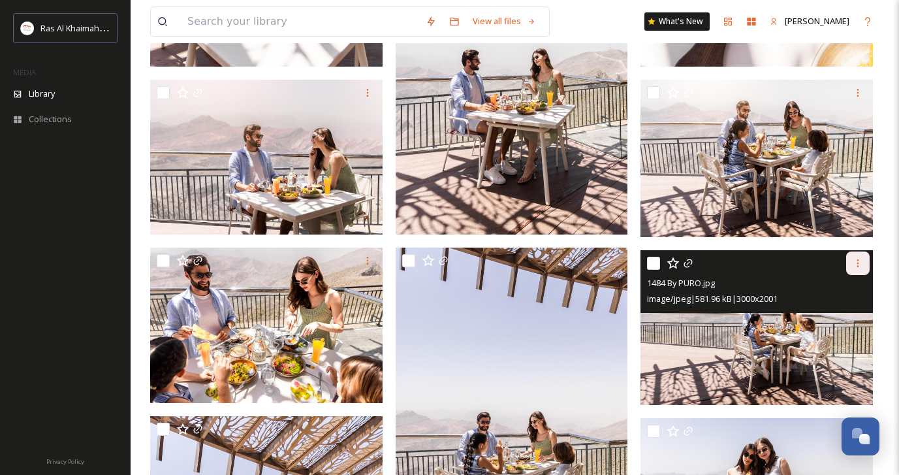
click at [862, 262] on icon at bounding box center [858, 263] width 10 height 10
click at [845, 315] on span "Download" at bounding box center [843, 317] width 40 height 12
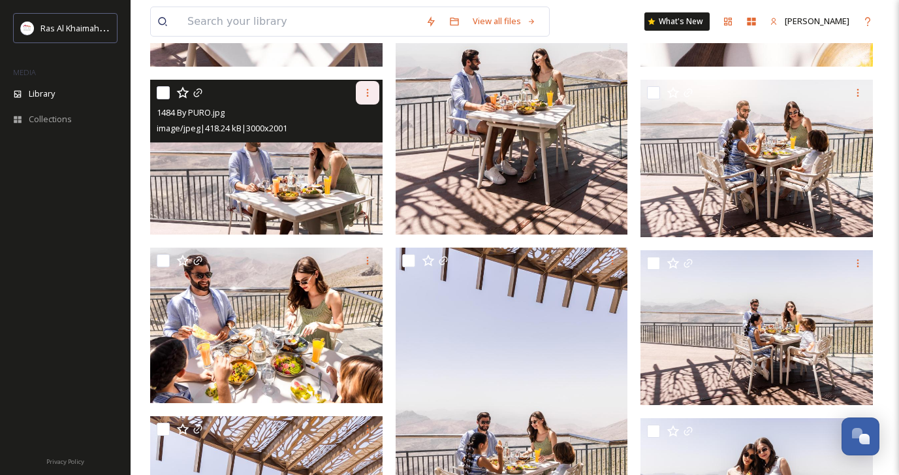
click at [366, 93] on icon at bounding box center [367, 92] width 10 height 10
click at [366, 144] on span "Download" at bounding box center [352, 146] width 40 height 12
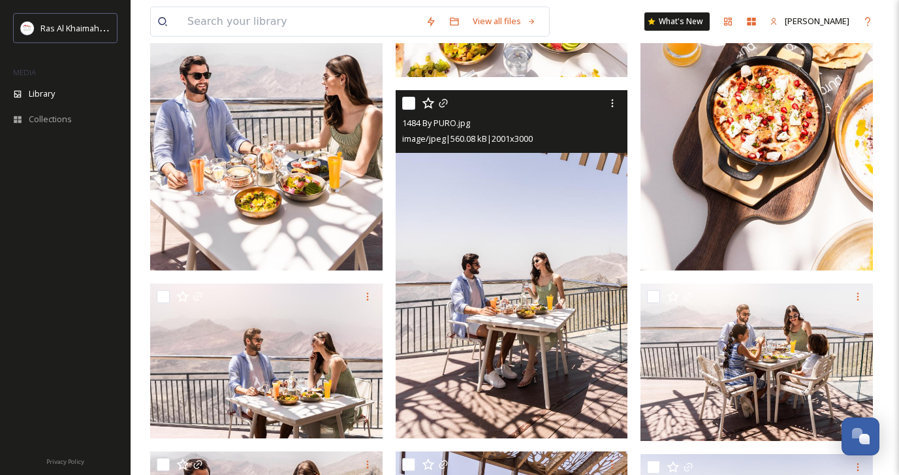
scroll to position [0, 0]
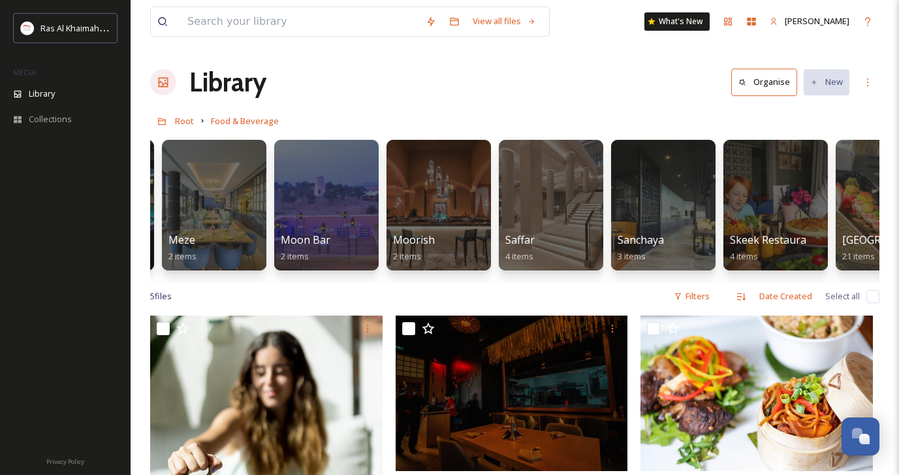
scroll to position [0, 1456]
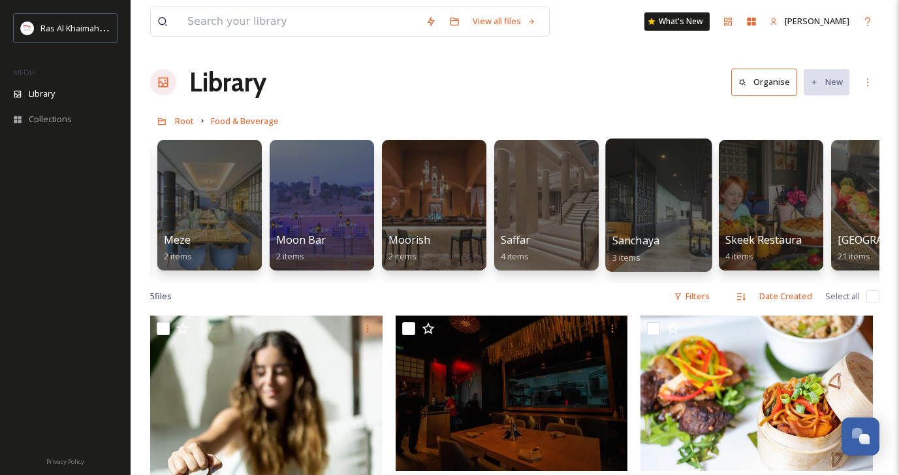
click at [662, 211] on div at bounding box center [658, 204] width 106 height 133
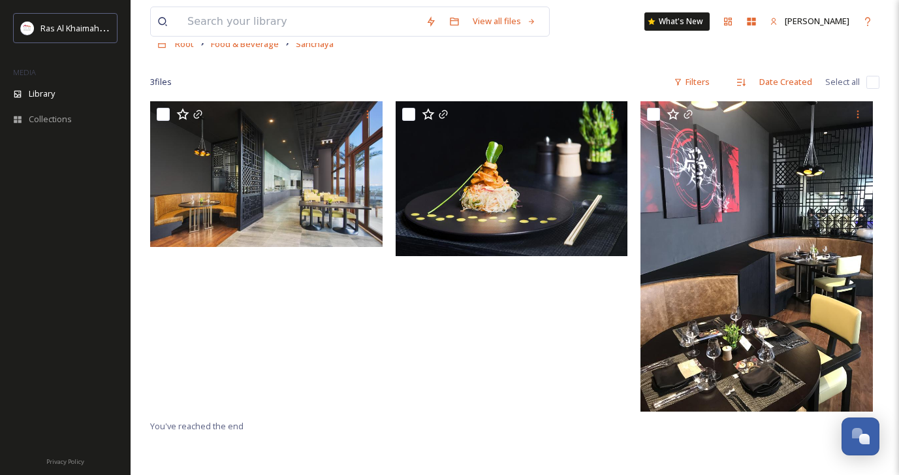
scroll to position [74, 0]
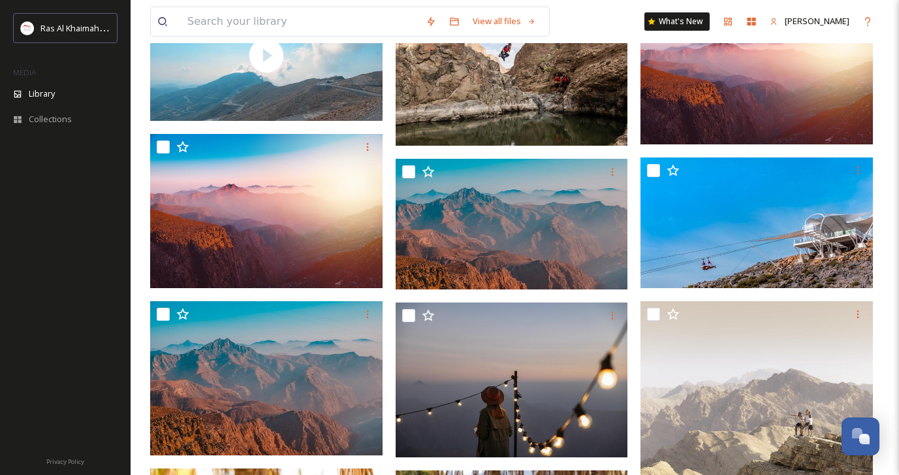
scroll to position [326, 0]
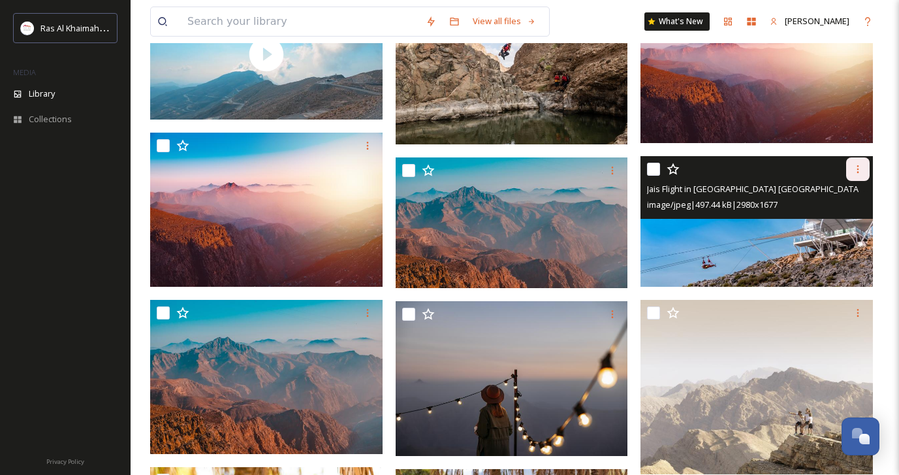
click at [859, 174] on icon at bounding box center [858, 169] width 10 height 10
click at [840, 229] on span "Download" at bounding box center [843, 223] width 40 height 12
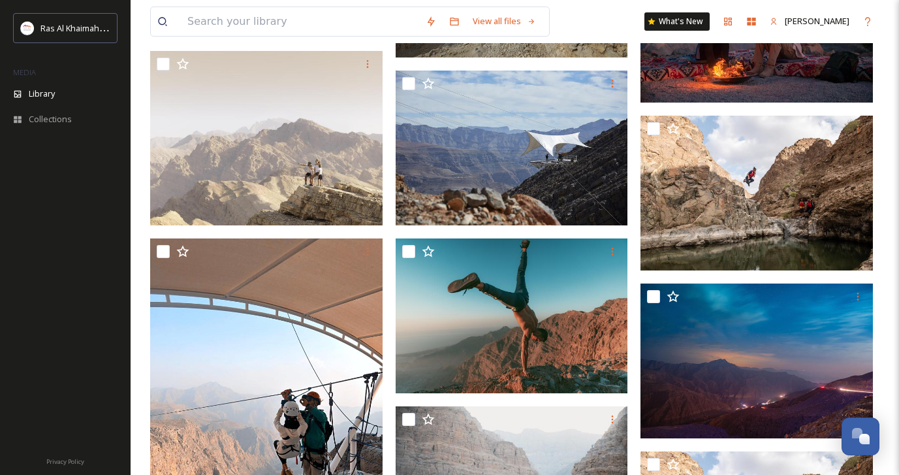
scroll to position [4373, 0]
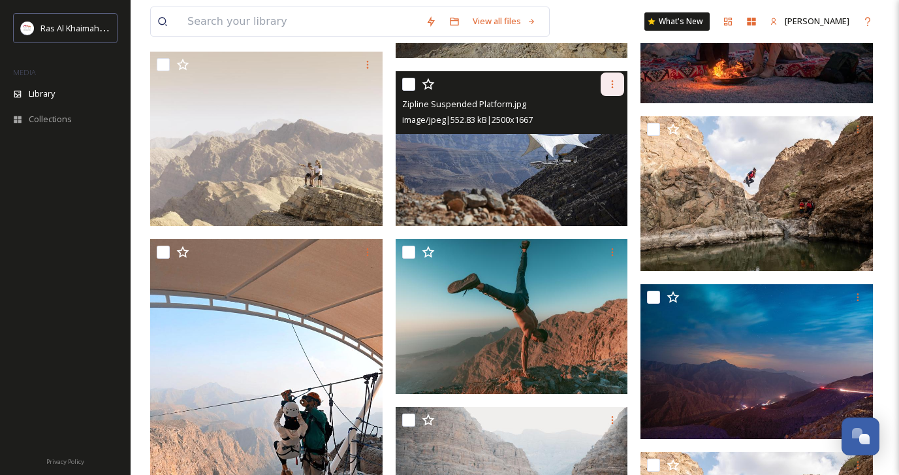
click at [610, 89] on icon at bounding box center [612, 84] width 10 height 10
click at [605, 144] on span "Download" at bounding box center [597, 138] width 40 height 12
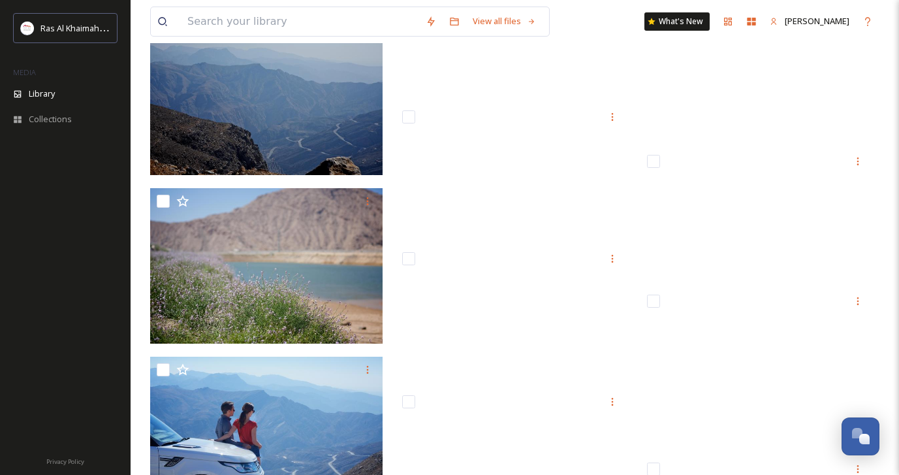
scroll to position [14897, 0]
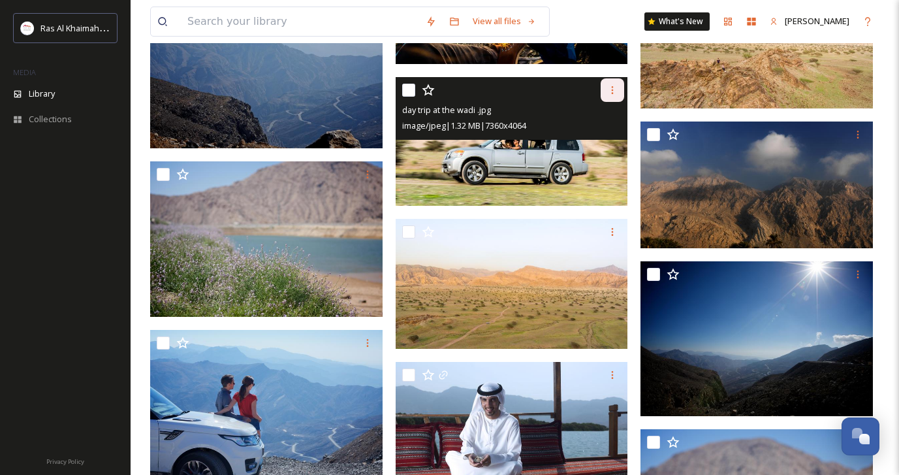
click at [614, 95] on icon at bounding box center [612, 90] width 10 height 10
click at [603, 157] on div "Download" at bounding box center [597, 143] width 53 height 25
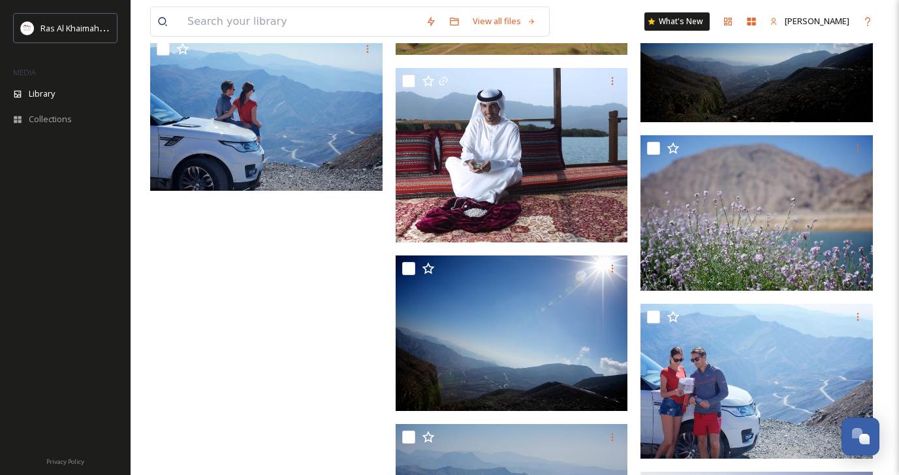
scroll to position [15166, 0]
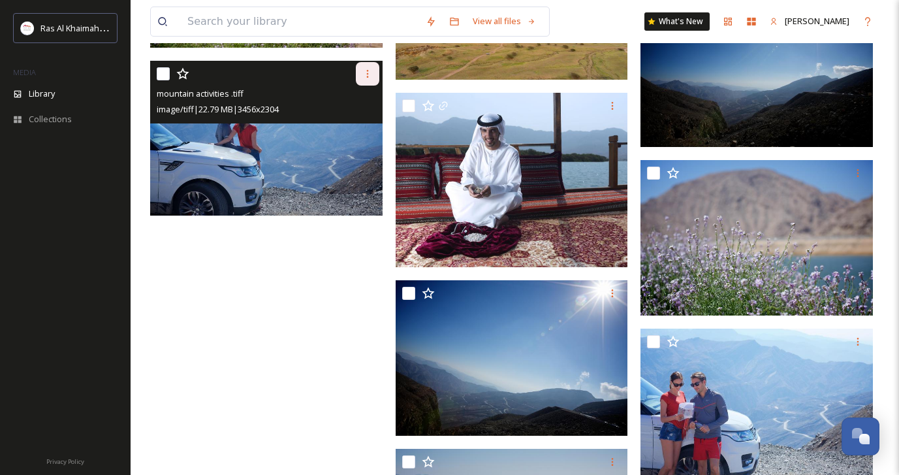
click at [368, 79] on icon at bounding box center [367, 74] width 10 height 10
click at [365, 134] on span "Download" at bounding box center [352, 127] width 40 height 12
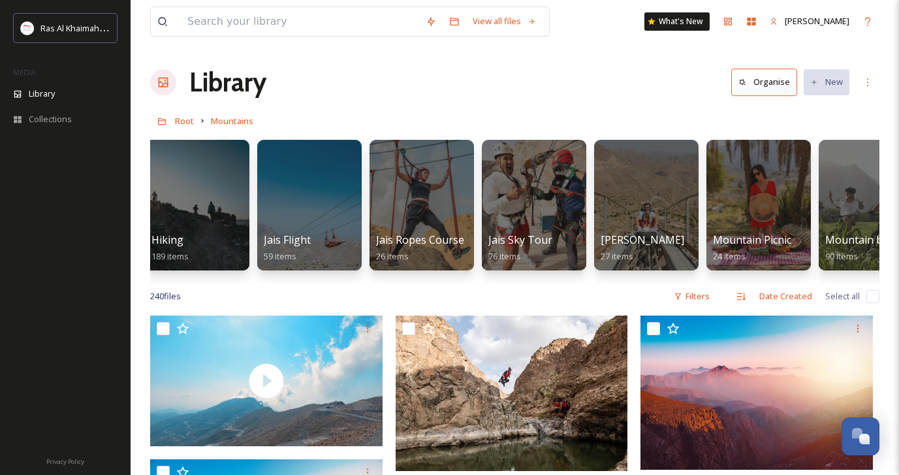
scroll to position [0, 345]
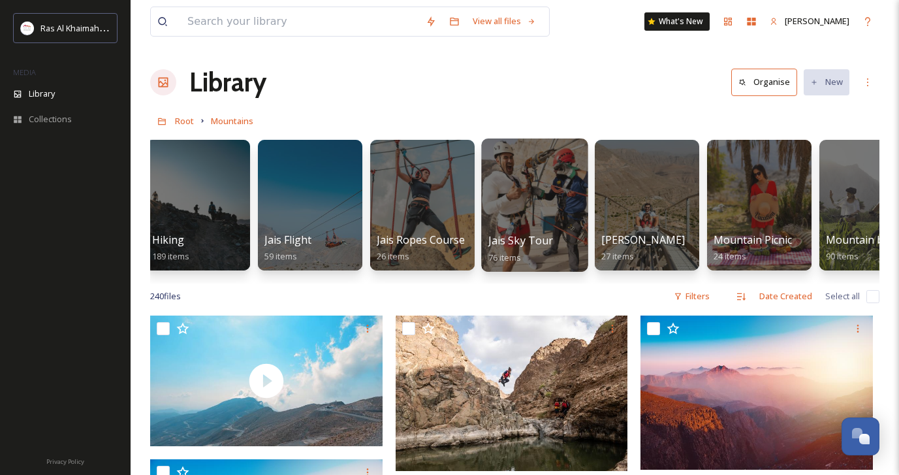
click at [522, 206] on div at bounding box center [534, 204] width 106 height 133
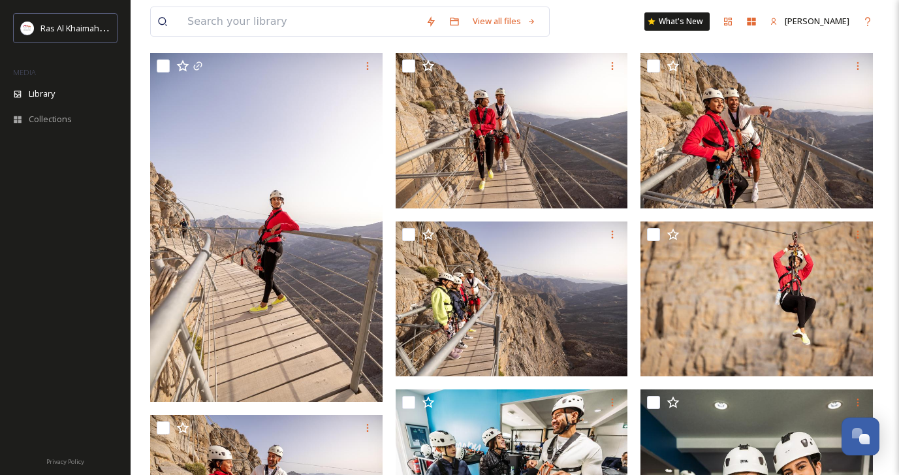
scroll to position [1853, 0]
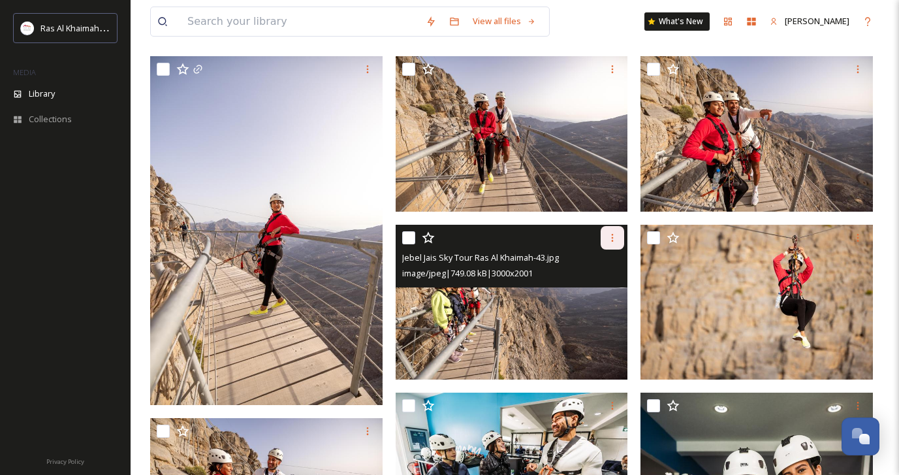
click at [614, 235] on icon at bounding box center [612, 237] width 10 height 10
click at [597, 294] on span "Download" at bounding box center [597, 291] width 40 height 12
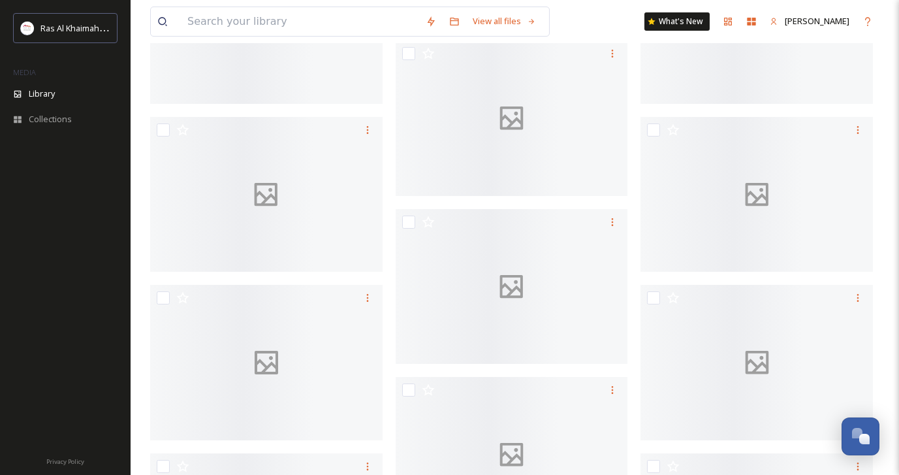
scroll to position [4201, 0]
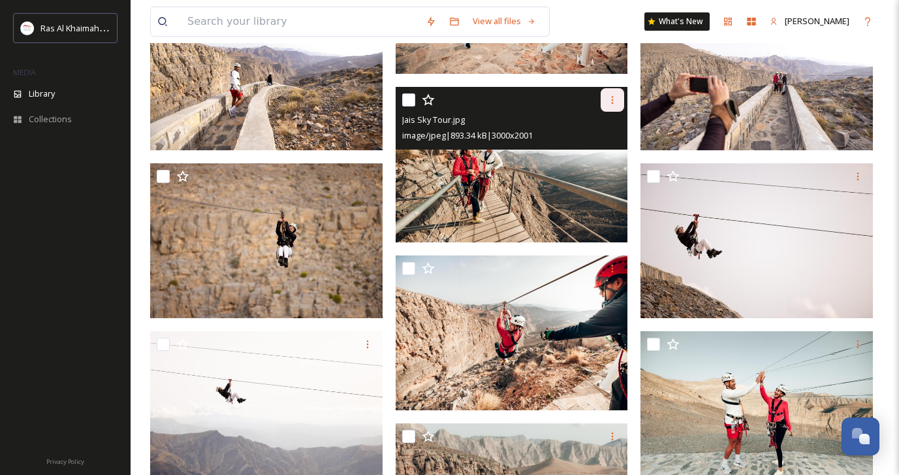
click at [610, 97] on icon at bounding box center [612, 100] width 10 height 10
click at [596, 155] on span "Download" at bounding box center [597, 154] width 40 height 12
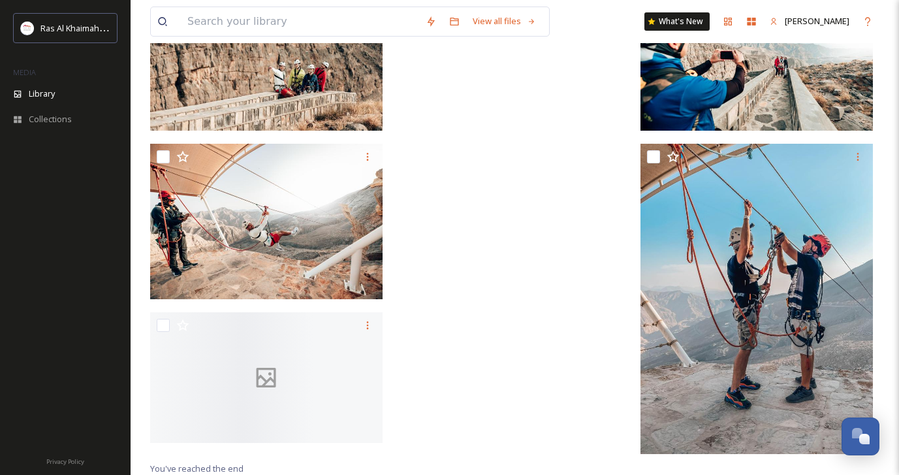
scroll to position [5230, 0]
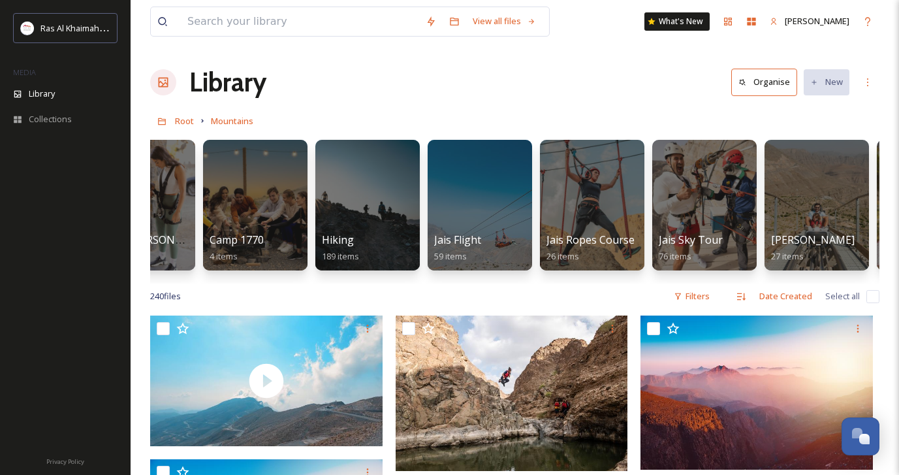
scroll to position [0, 176]
click at [454, 204] on div at bounding box center [479, 204] width 106 height 133
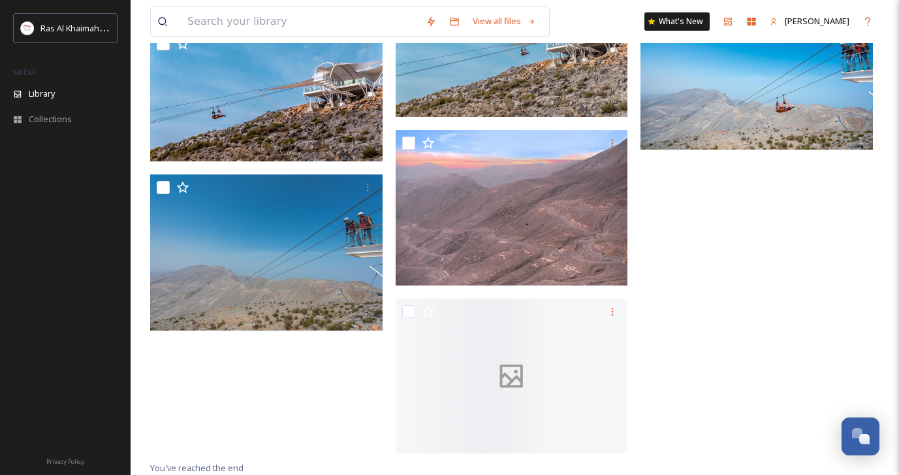
scroll to position [3108, 0]
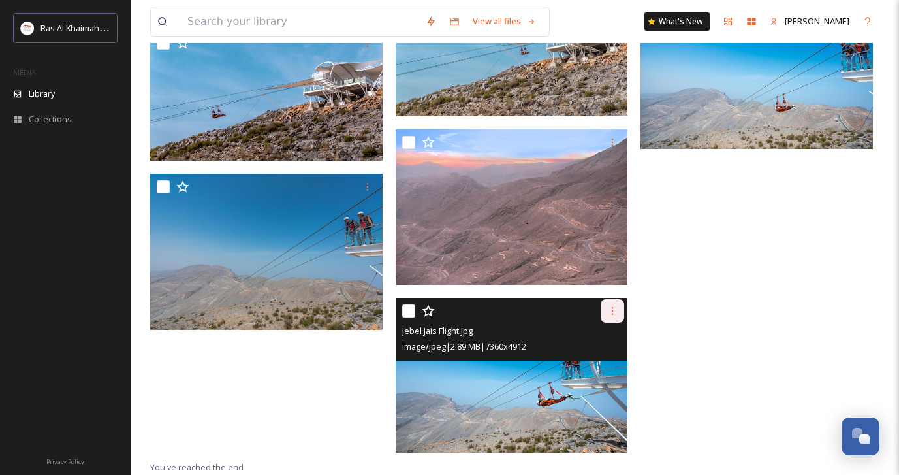
click at [612, 316] on div at bounding box center [613, 311] width 24 height 24
click at [606, 360] on span "Download" at bounding box center [597, 364] width 40 height 12
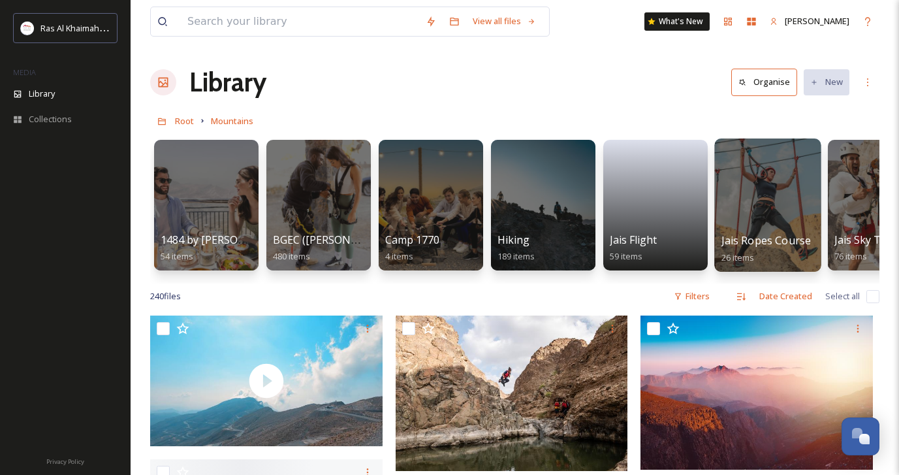
click at [763, 195] on div at bounding box center [767, 204] width 106 height 133
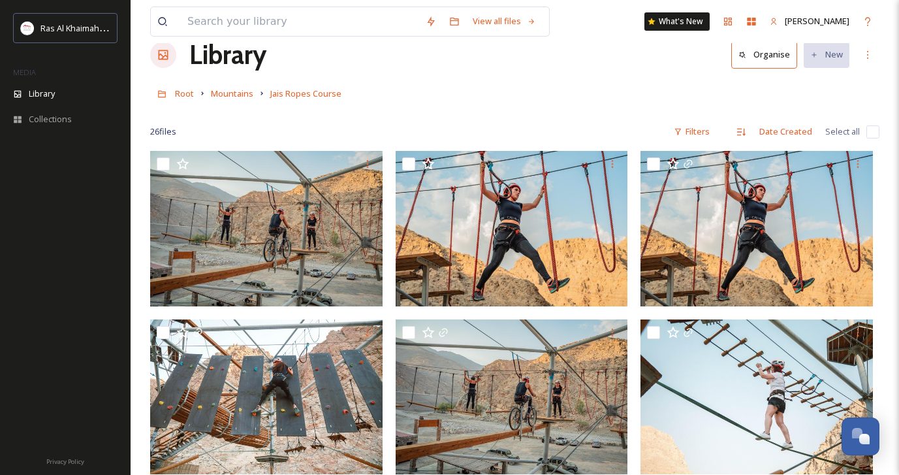
scroll to position [27, 0]
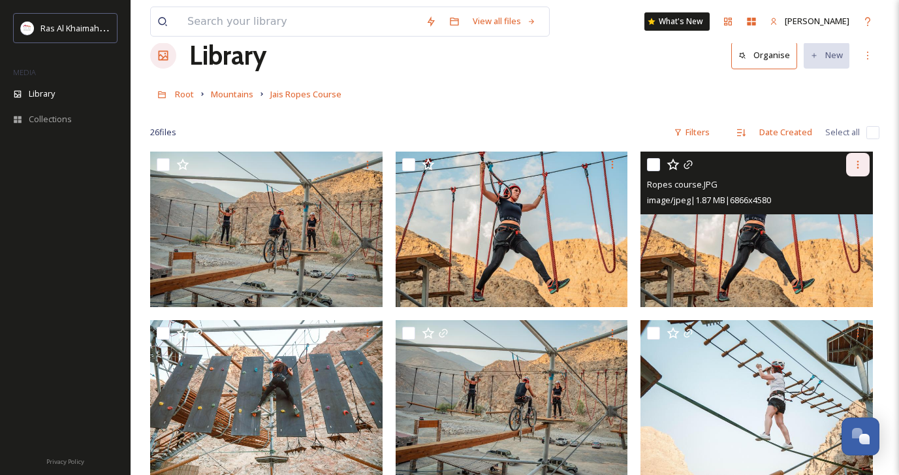
click at [861, 164] on icon at bounding box center [858, 164] width 10 height 10
click at [836, 219] on span "Download" at bounding box center [843, 218] width 40 height 12
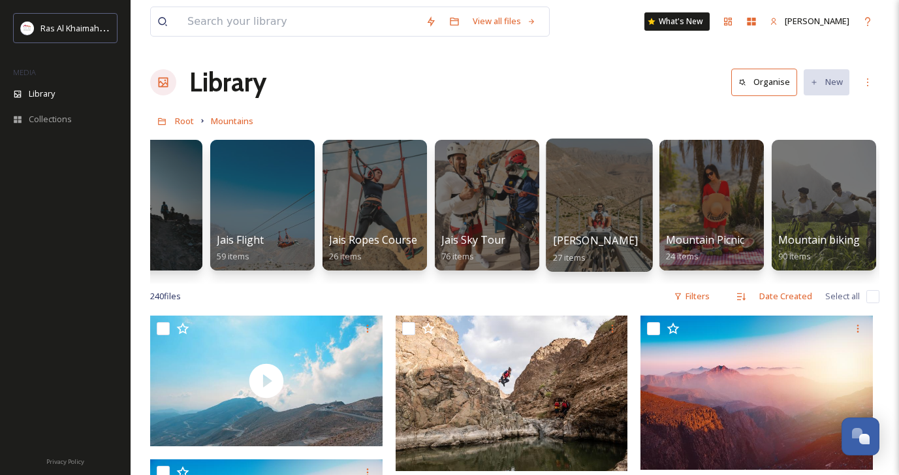
scroll to position [0, 394]
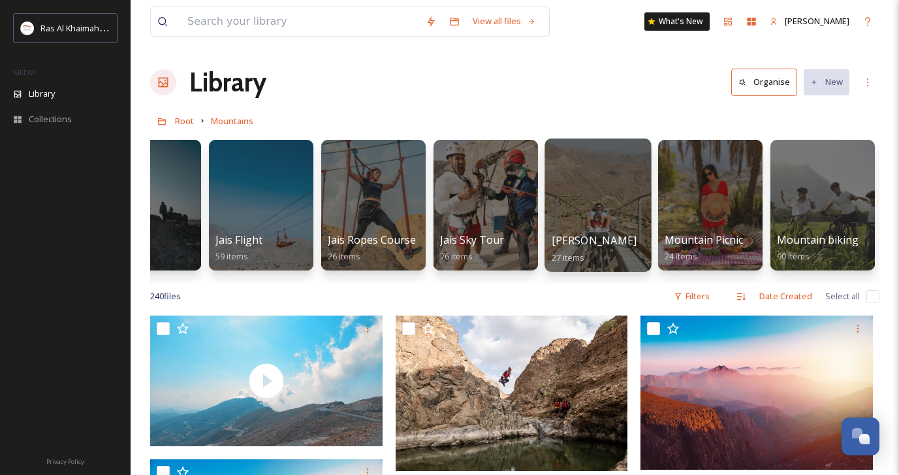
click at [592, 192] on div at bounding box center [597, 204] width 106 height 133
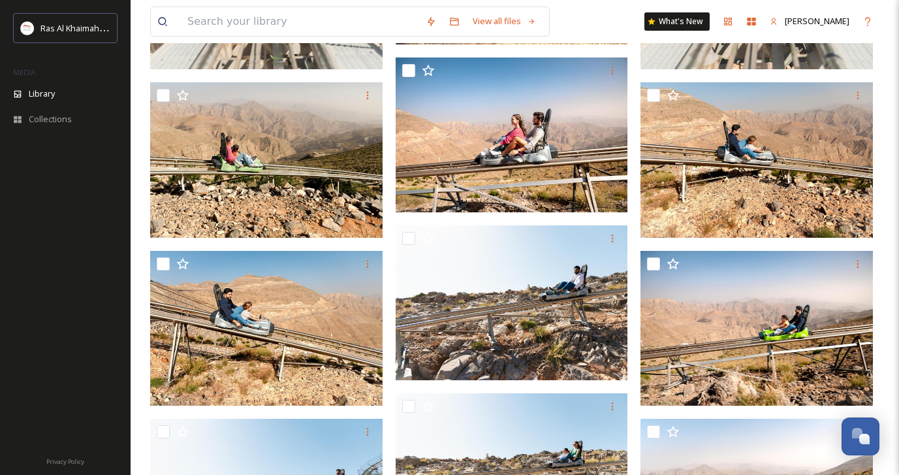
scroll to position [564, 0]
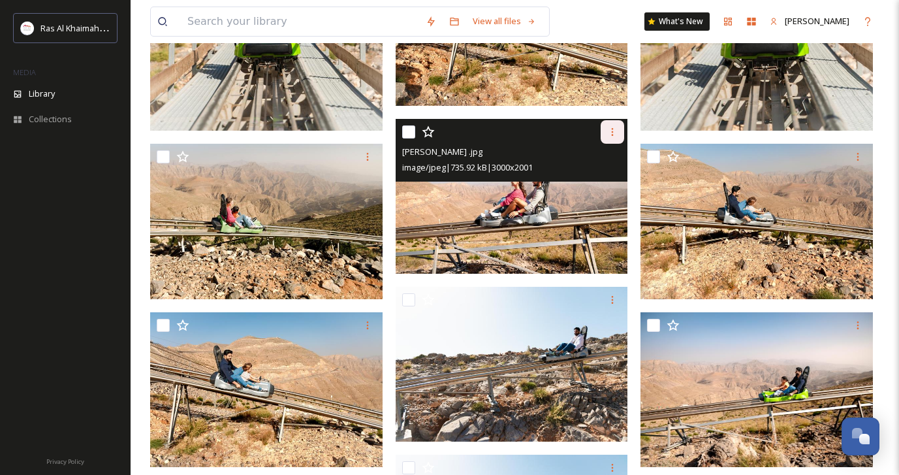
click at [610, 135] on icon at bounding box center [612, 132] width 10 height 10
click at [607, 189] on span "Download" at bounding box center [597, 186] width 40 height 12
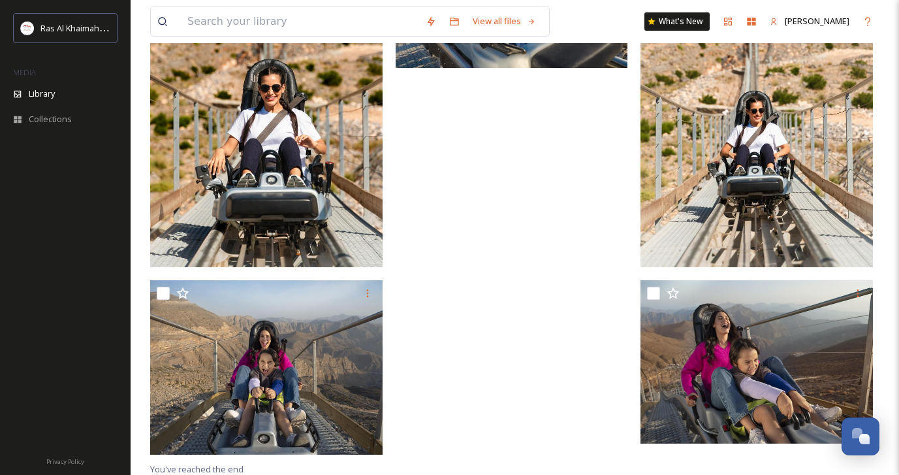
scroll to position [1631, 0]
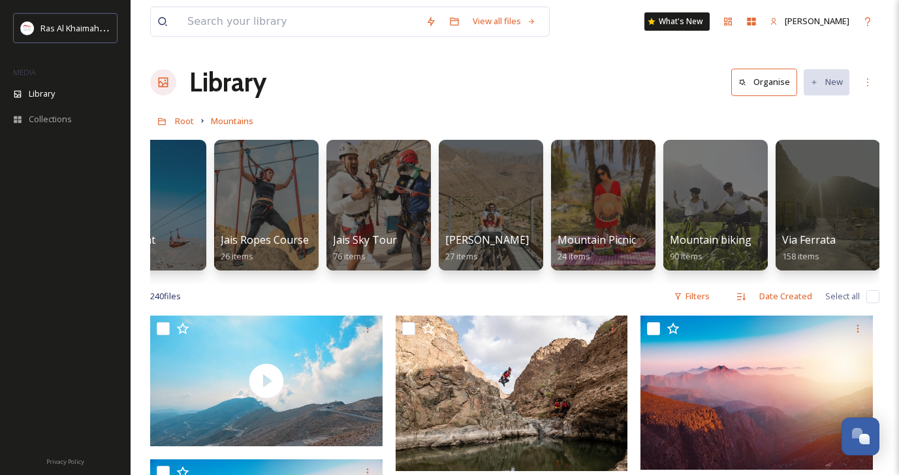
scroll to position [0, 506]
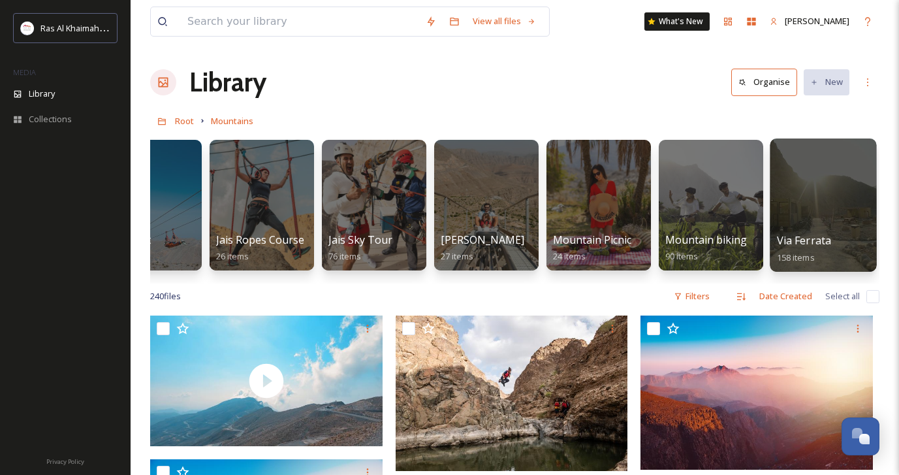
click at [827, 222] on div at bounding box center [823, 204] width 106 height 133
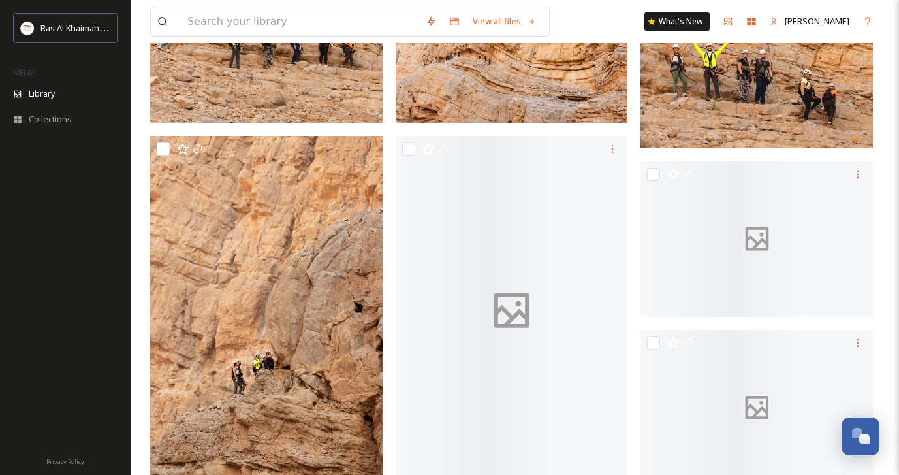
scroll to position [1455, 0]
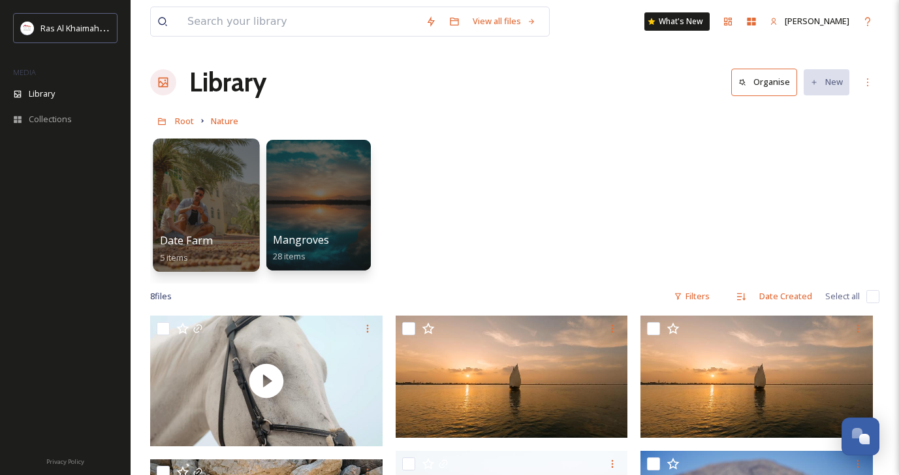
click at [221, 174] on div at bounding box center [206, 204] width 106 height 133
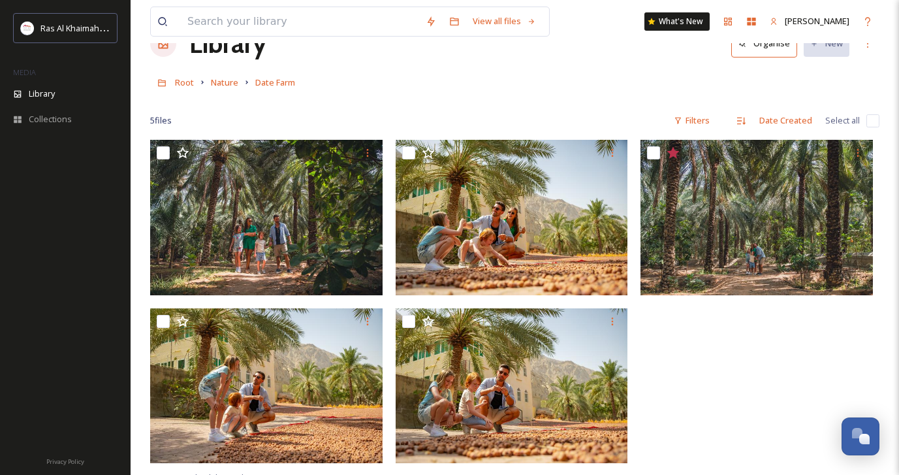
scroll to position [34, 0]
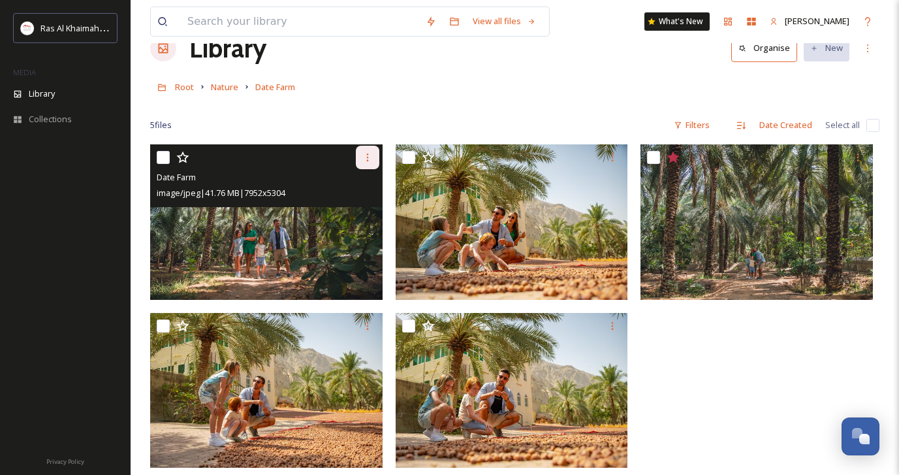
click at [368, 152] on icon at bounding box center [367, 157] width 10 height 10
click at [369, 207] on span "Download" at bounding box center [352, 211] width 40 height 12
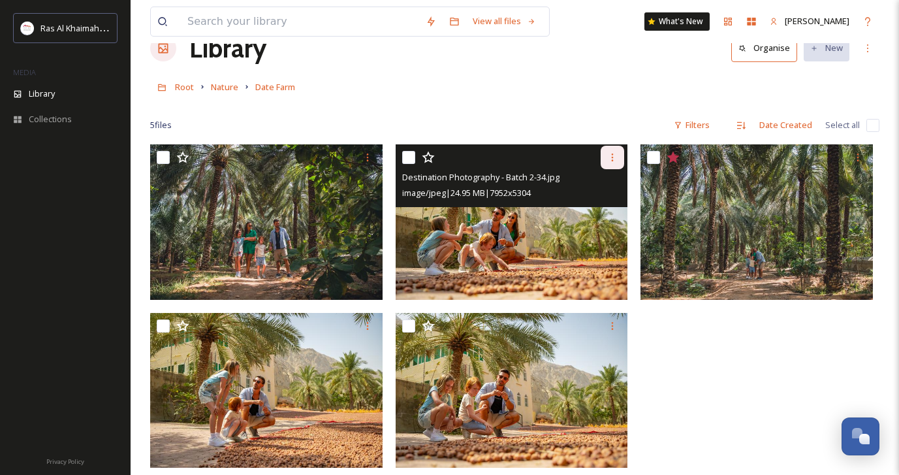
click at [612, 154] on icon at bounding box center [613, 157] width 2 height 8
click at [595, 212] on span "Download" at bounding box center [597, 211] width 40 height 12
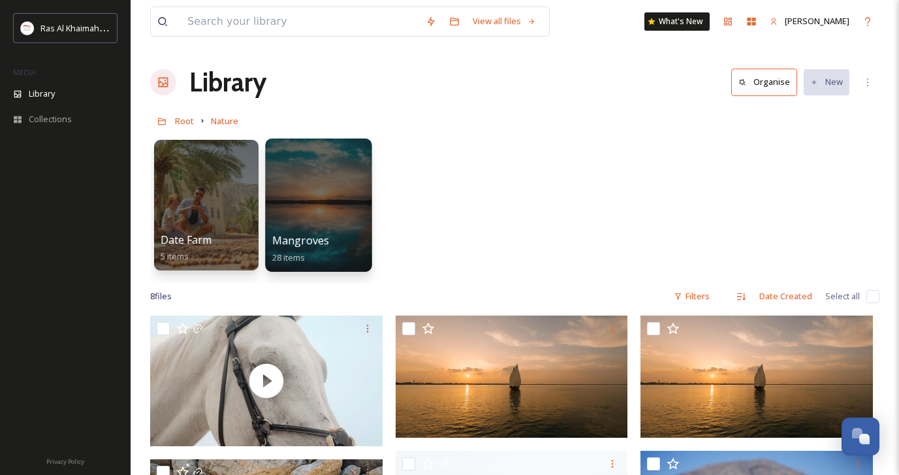
click at [332, 185] on div at bounding box center [318, 204] width 106 height 133
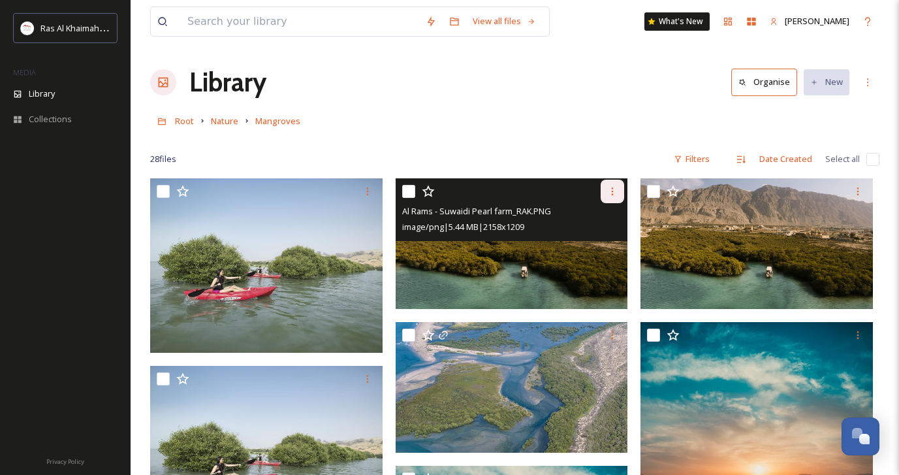
click at [612, 192] on icon at bounding box center [613, 191] width 2 height 8
click at [594, 246] on span "Download" at bounding box center [597, 245] width 40 height 12
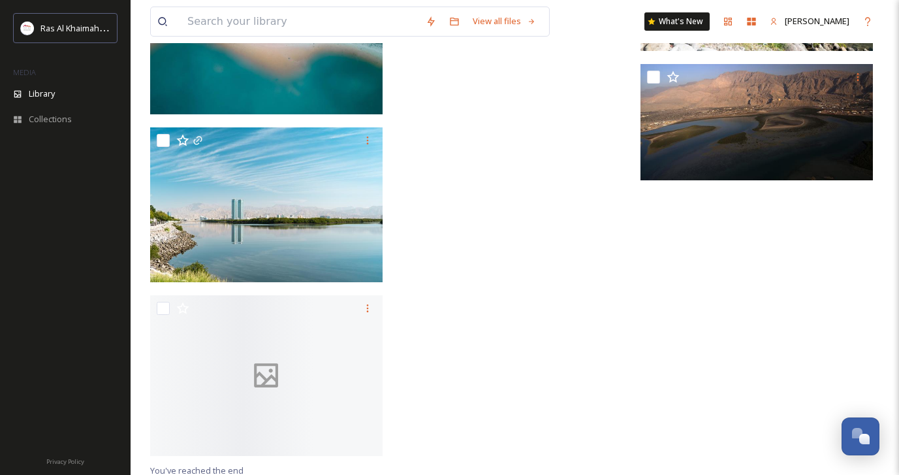
scroll to position [1901, 0]
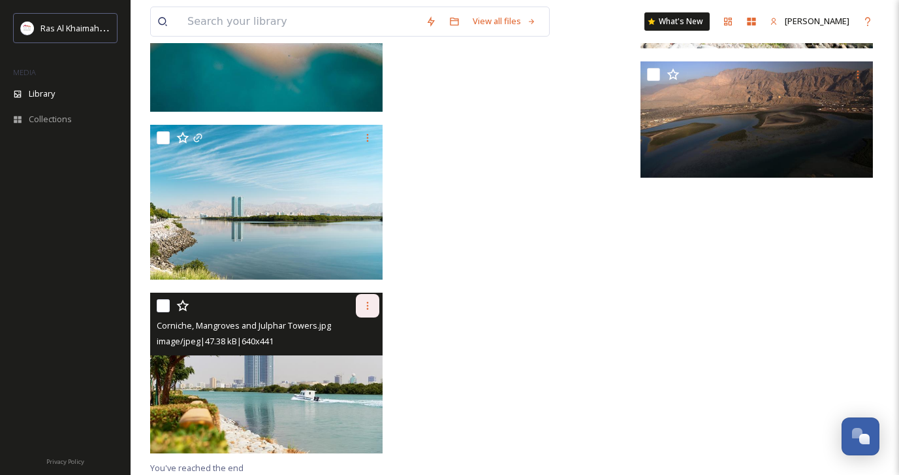
click at [371, 307] on icon at bounding box center [367, 305] width 10 height 10
click at [360, 360] on span "Download" at bounding box center [352, 359] width 40 height 12
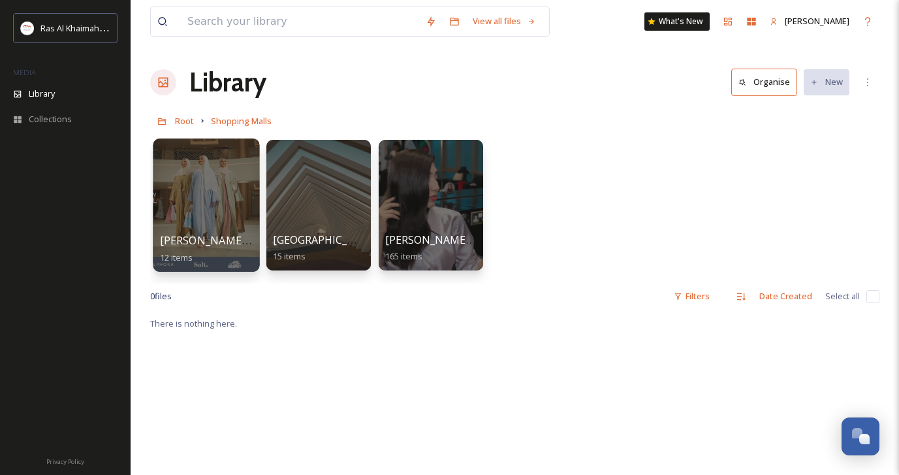
click at [210, 211] on div at bounding box center [206, 204] width 106 height 133
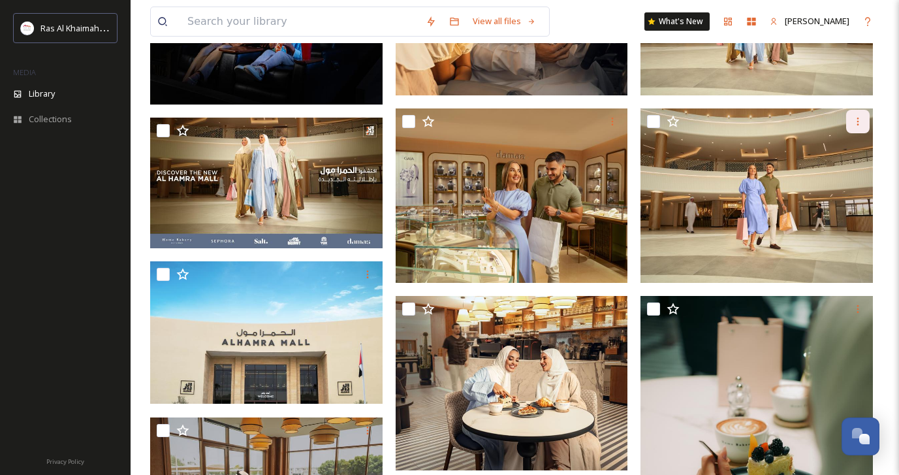
scroll to position [257, 0]
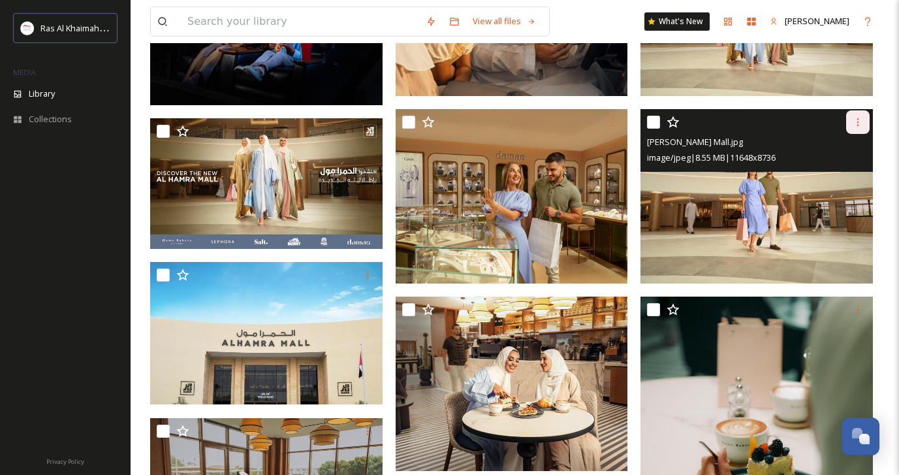
click at [859, 126] on icon at bounding box center [858, 122] width 10 height 10
click at [840, 177] on span "Download" at bounding box center [843, 176] width 40 height 12
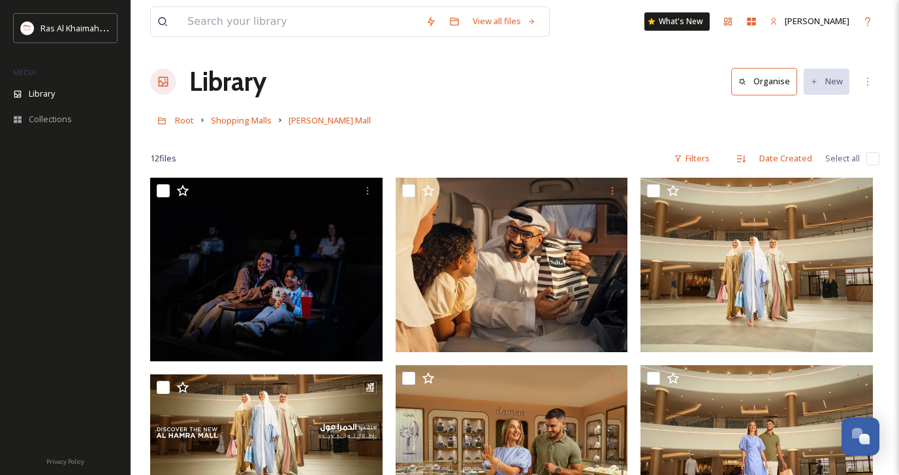
scroll to position [0, 0]
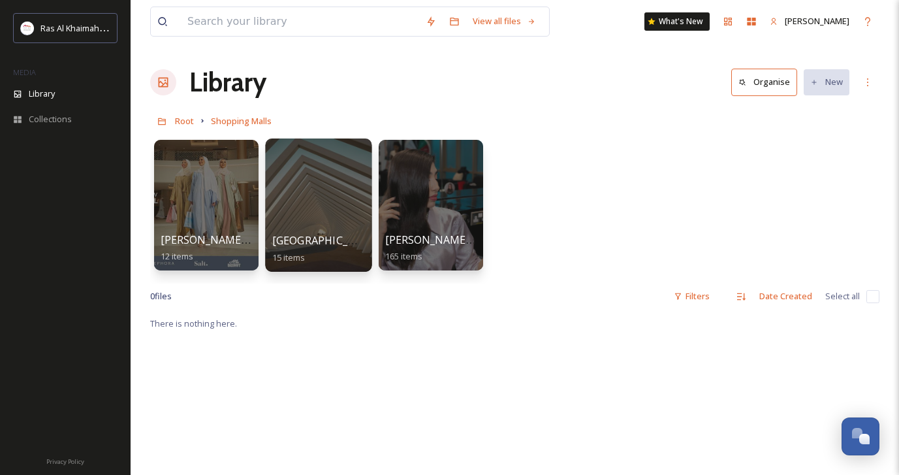
click at [328, 193] on div at bounding box center [318, 204] width 106 height 133
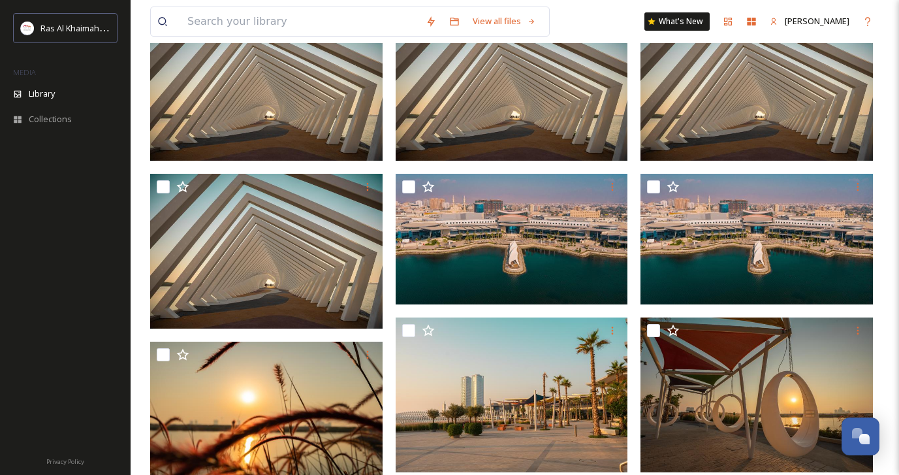
scroll to position [173, 0]
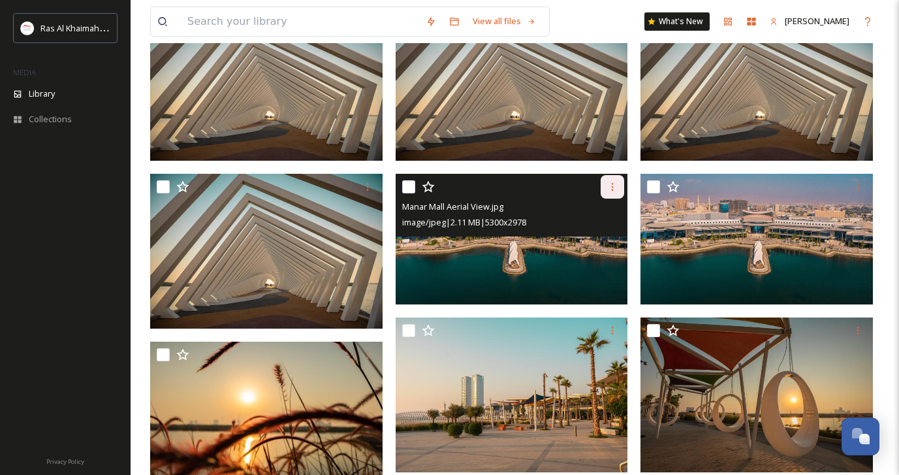
click at [611, 189] on icon at bounding box center [612, 186] width 10 height 10
click at [602, 241] on span "Download" at bounding box center [597, 240] width 40 height 12
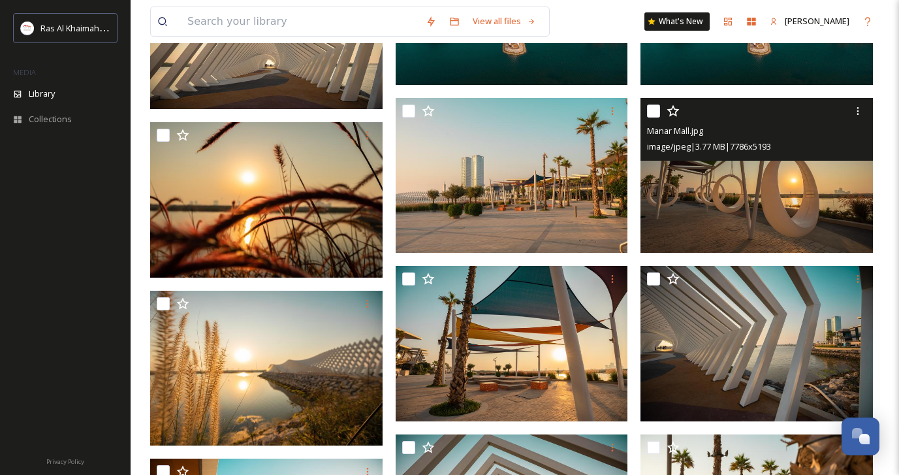
scroll to position [393, 0]
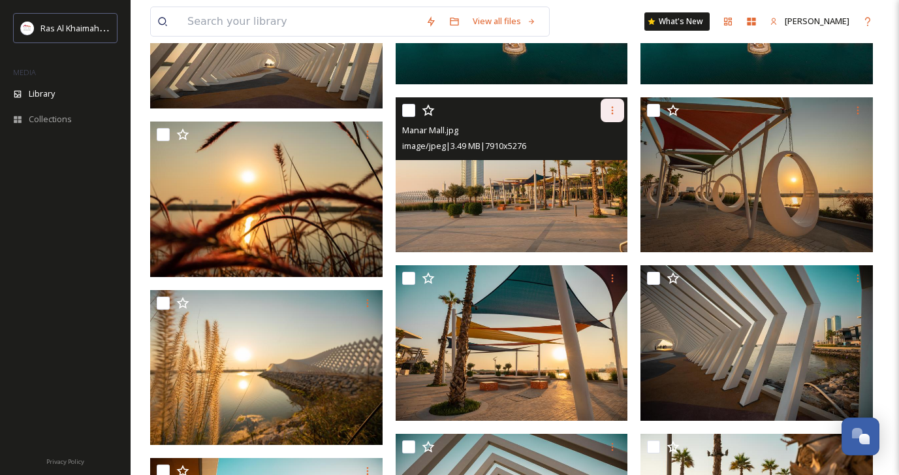
click at [614, 109] on icon at bounding box center [612, 110] width 10 height 10
click at [599, 166] on span "Download" at bounding box center [597, 164] width 40 height 12
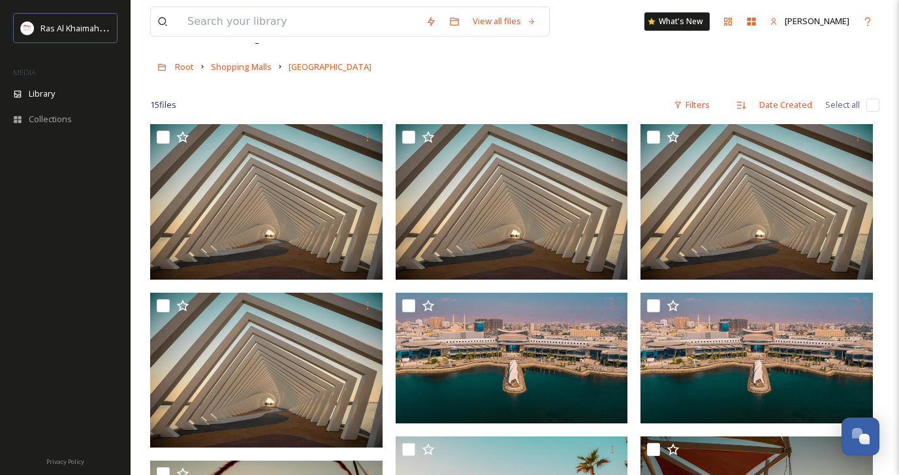
scroll to position [52, 0]
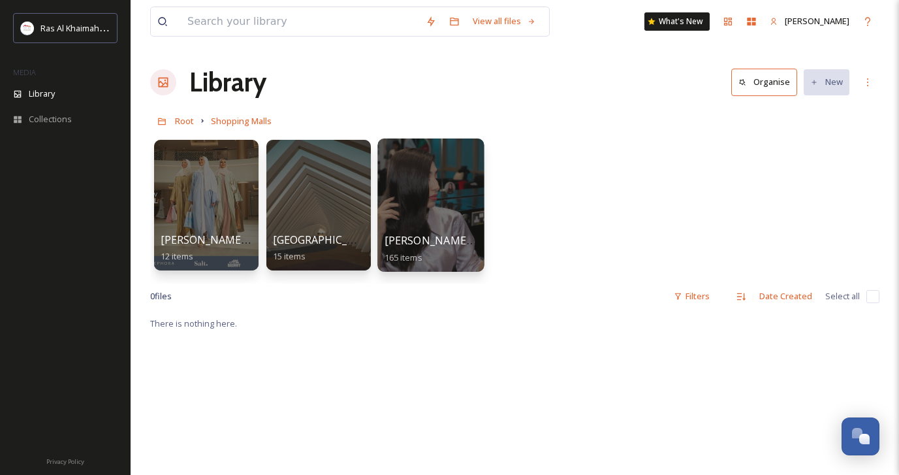
click at [433, 180] on div at bounding box center [430, 204] width 106 height 133
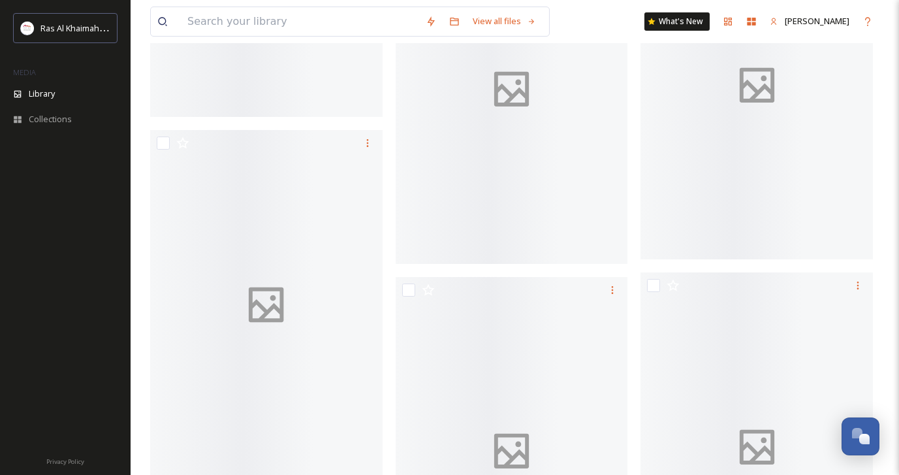
scroll to position [3607, 0]
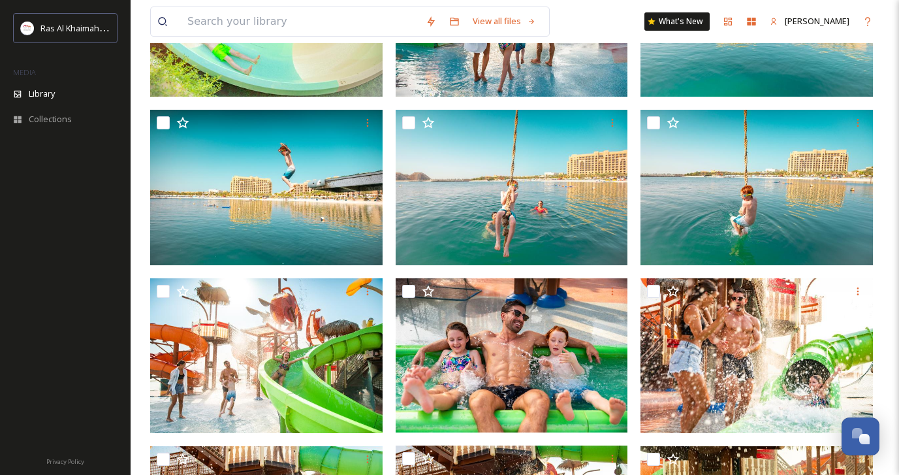
scroll to position [553, 0]
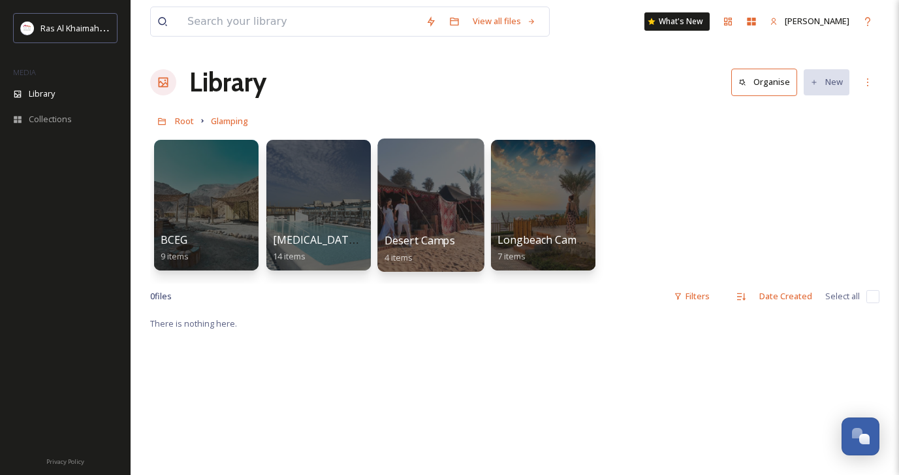
click at [429, 195] on div at bounding box center [430, 204] width 106 height 133
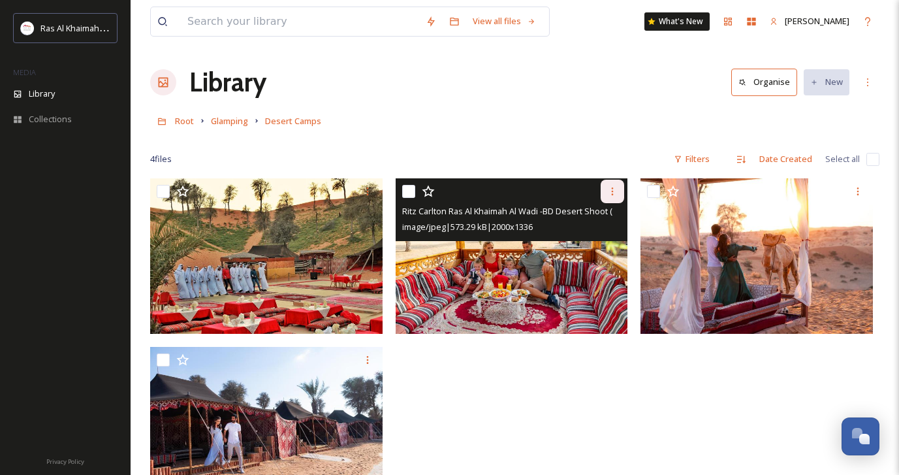
click at [609, 195] on icon at bounding box center [612, 191] width 10 height 10
click at [606, 243] on span "Download" at bounding box center [597, 245] width 40 height 12
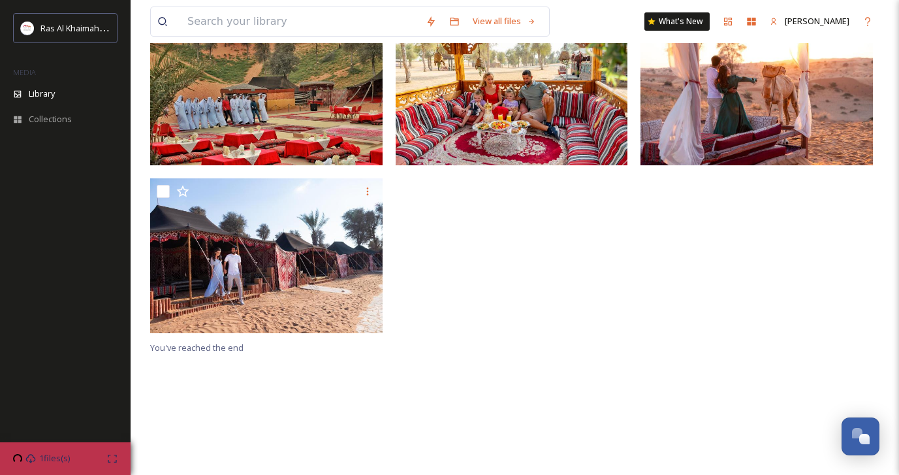
scroll to position [166, 0]
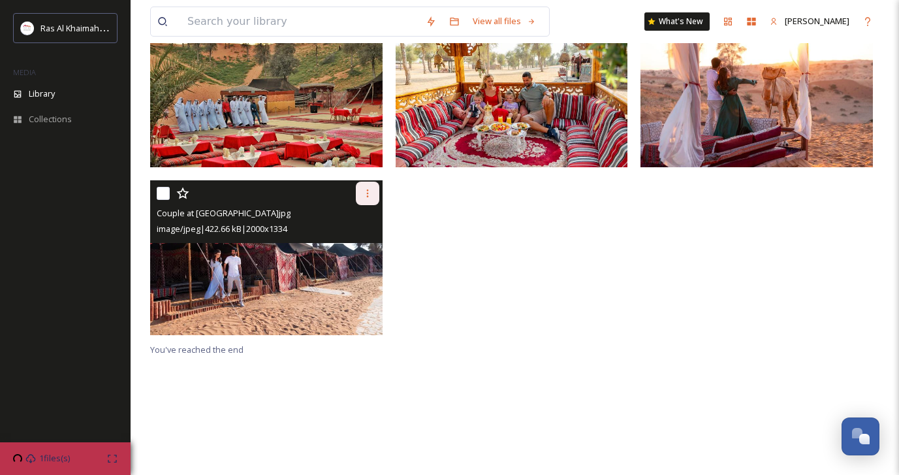
click at [368, 191] on icon at bounding box center [367, 193] width 10 height 10
click at [363, 245] on span "Download" at bounding box center [352, 247] width 40 height 12
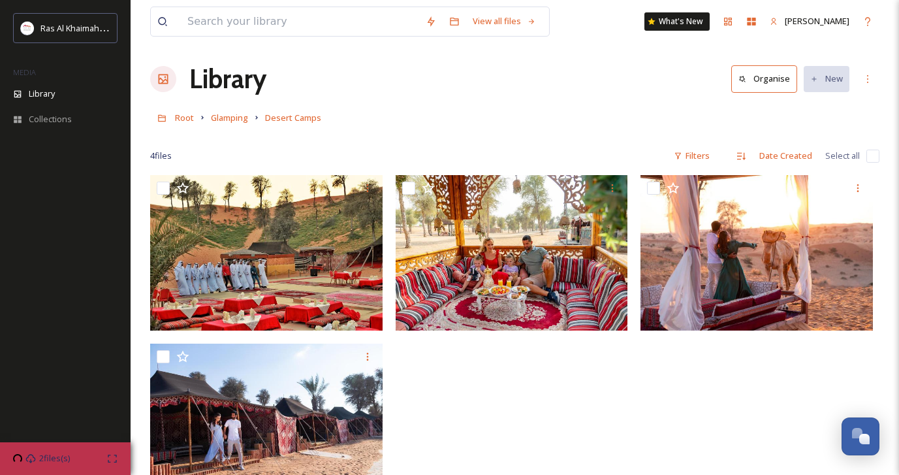
scroll to position [0, 0]
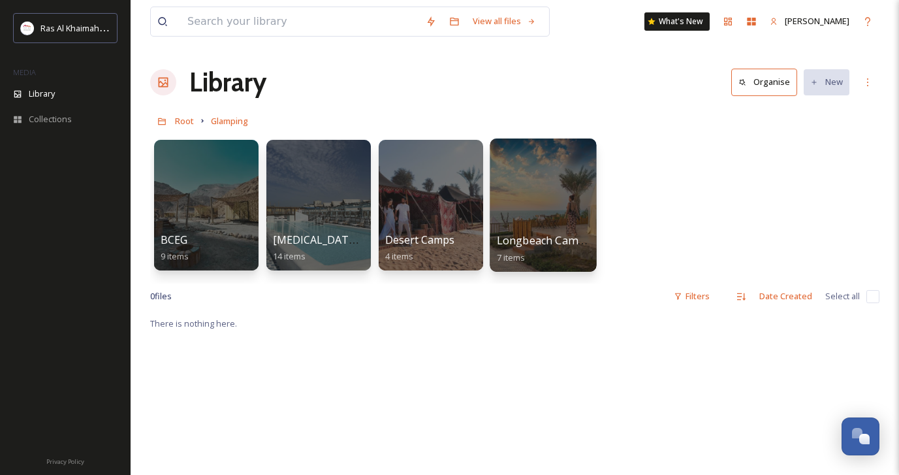
click at [544, 213] on div at bounding box center [543, 204] width 106 height 133
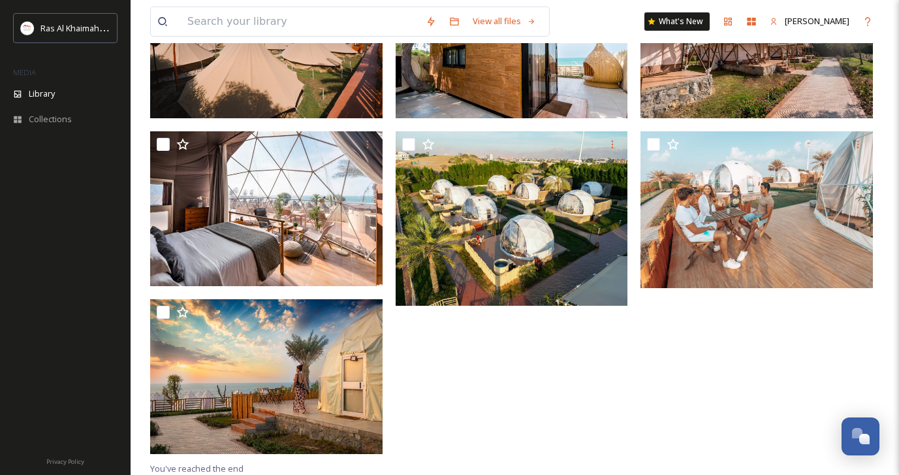
scroll to position [217, 0]
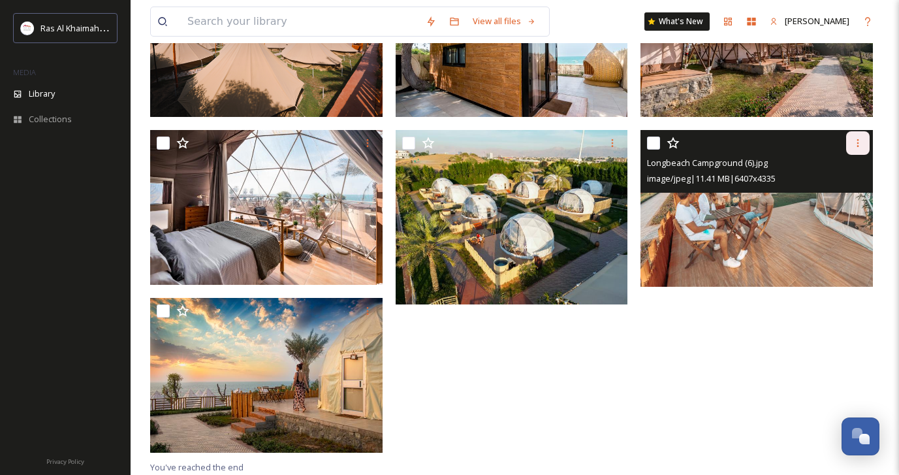
click at [857, 147] on icon at bounding box center [858, 143] width 10 height 10
click at [851, 194] on span "Download" at bounding box center [843, 197] width 40 height 12
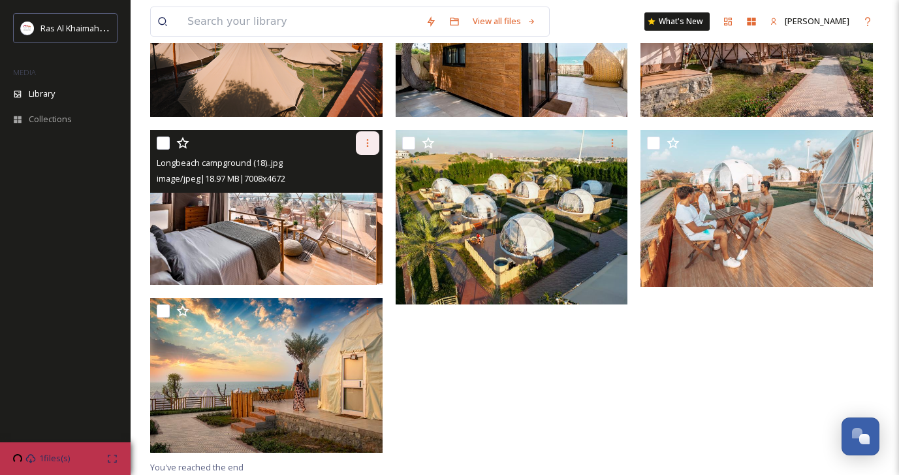
click at [364, 147] on icon at bounding box center [367, 143] width 10 height 10
click at [363, 194] on span "Download" at bounding box center [352, 197] width 40 height 12
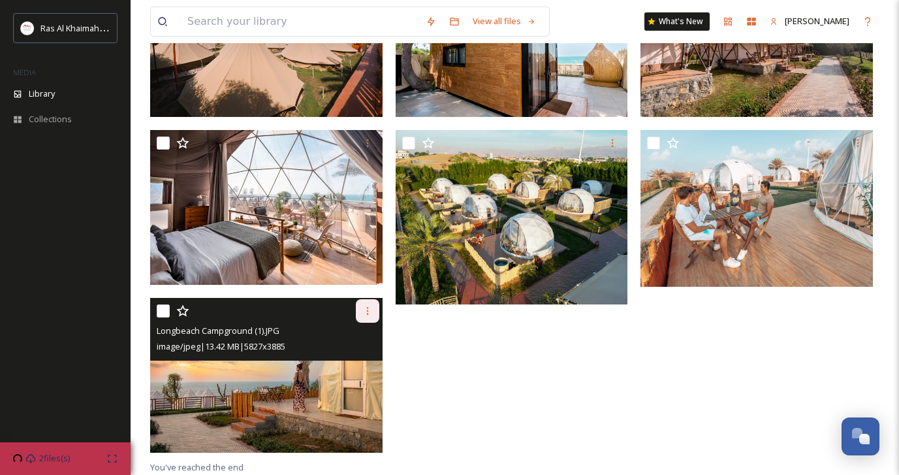
click at [364, 312] on icon at bounding box center [367, 311] width 10 height 10
click at [362, 366] on span "Download" at bounding box center [352, 364] width 40 height 12
